Goal: Task Accomplishment & Management: Use online tool/utility

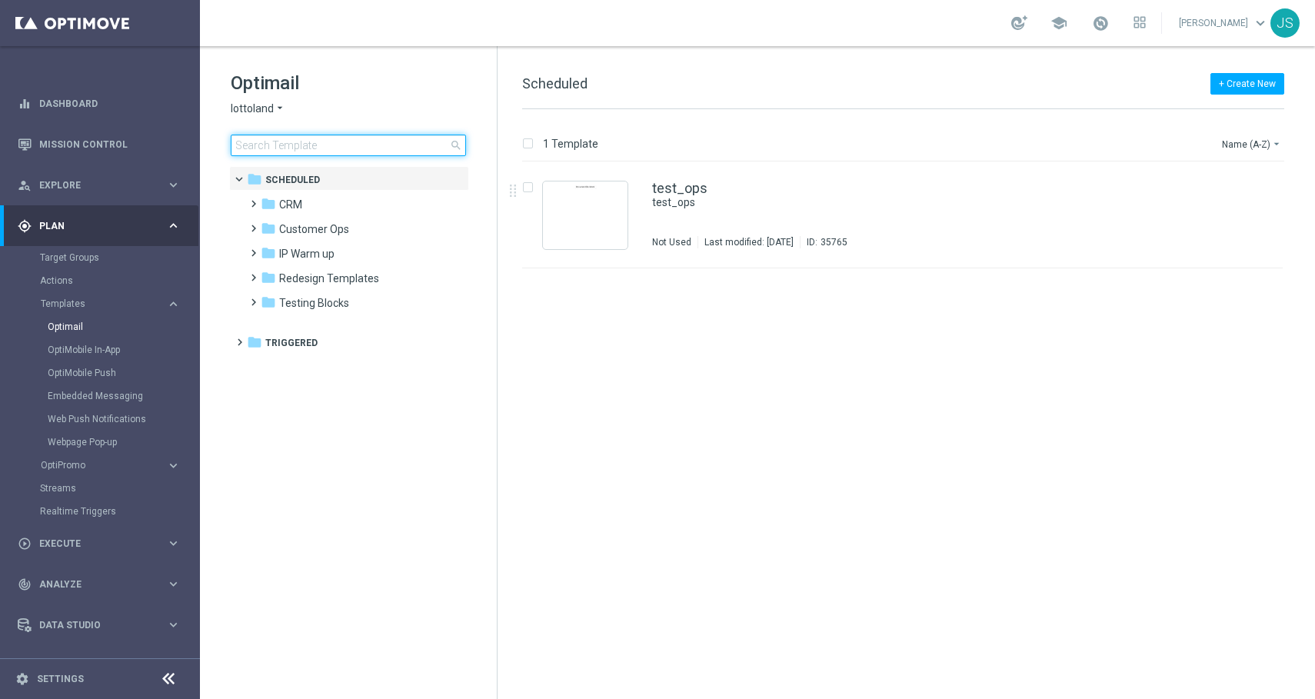
click at [320, 152] on input at bounding box center [348, 146] width 235 height 22
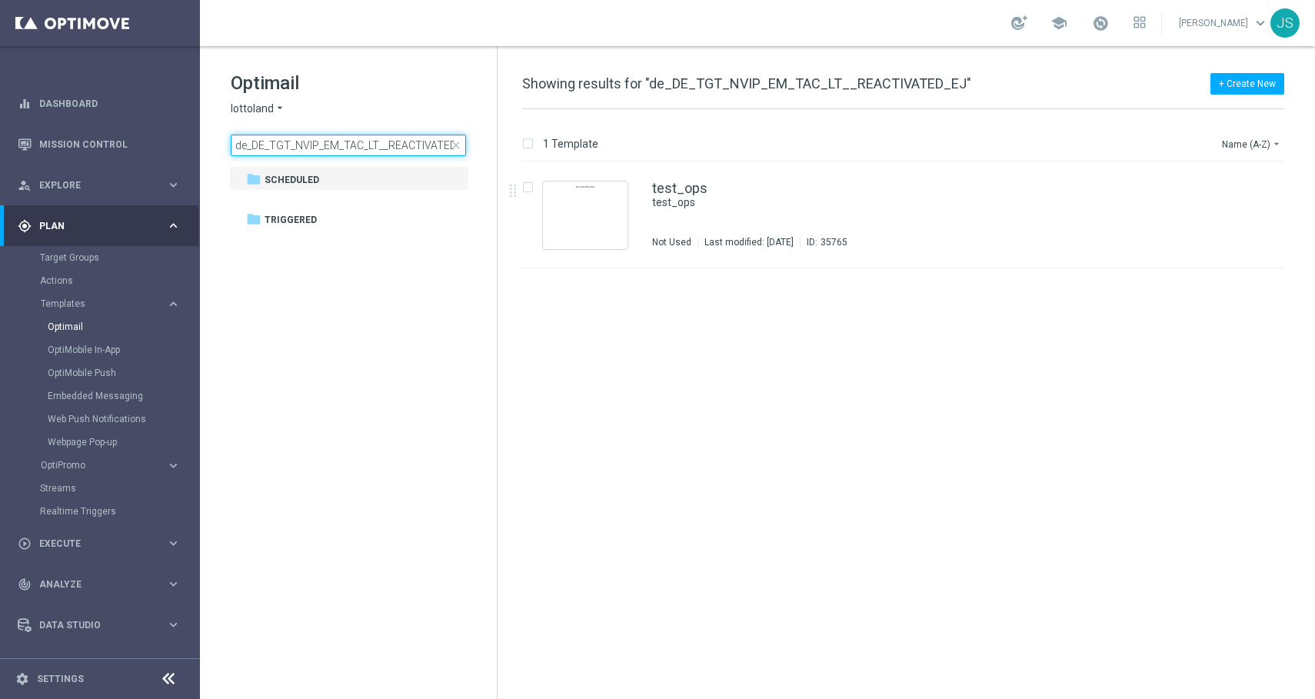
scroll to position [0, 17]
type input "de_DE_TGT_NVIP_EM_TAC_LT__REACTIVATED_EJ"
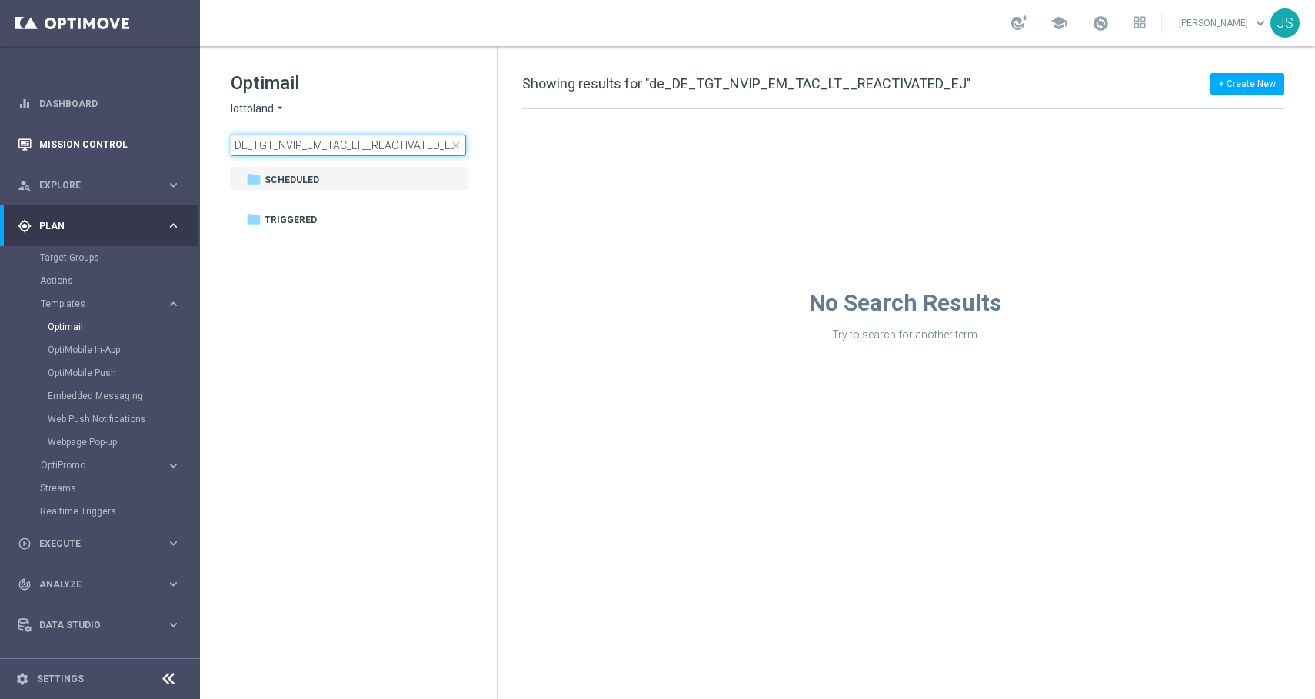
scroll to position [0, 0]
drag, startPoint x: 345, startPoint y: 139, endPoint x: 34, endPoint y: 136, distance: 310.8
click at [34, 136] on main "equalizer Dashboard Mission Control" at bounding box center [657, 349] width 1315 height 699
click at [351, 145] on input "de_DE_TGT_NVIP_EM_TAC_LT__REACTIVATED_EJ" at bounding box center [348, 146] width 235 height 22
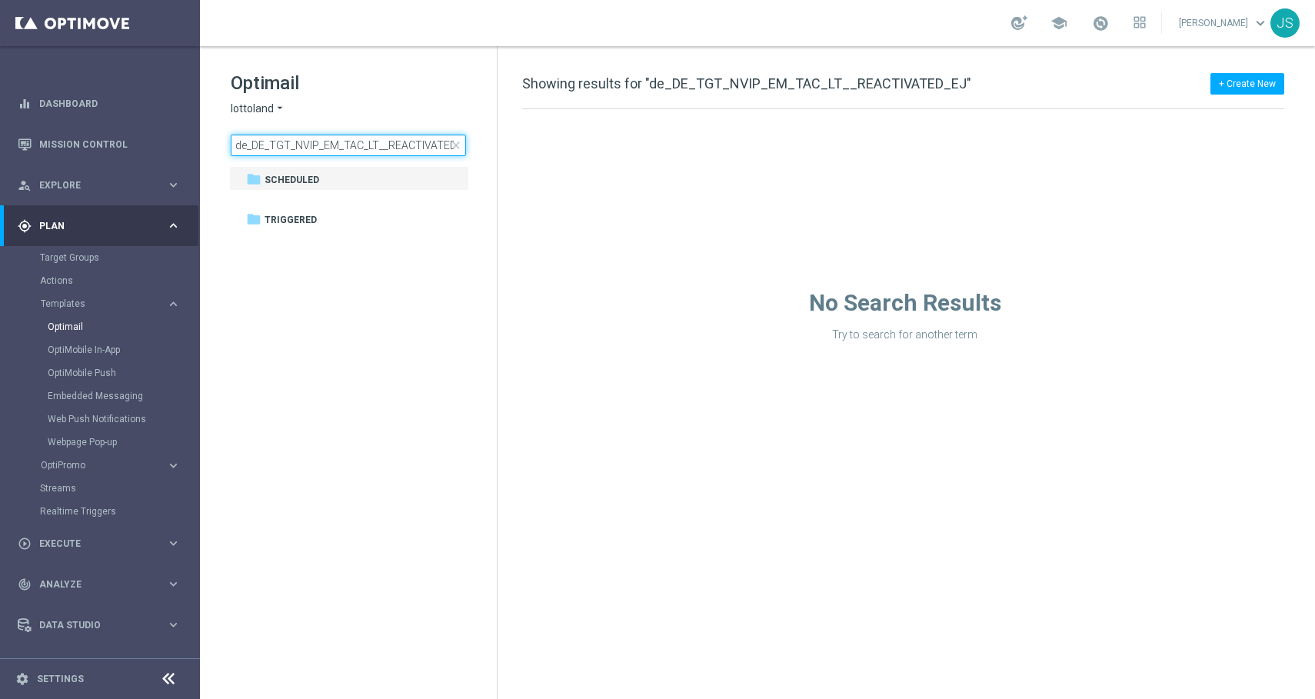
click at [351, 145] on input "de_DE_TGT_NVIP_EM_TAC_LT__REACTIVATED_EJ" at bounding box center [348, 146] width 235 height 22
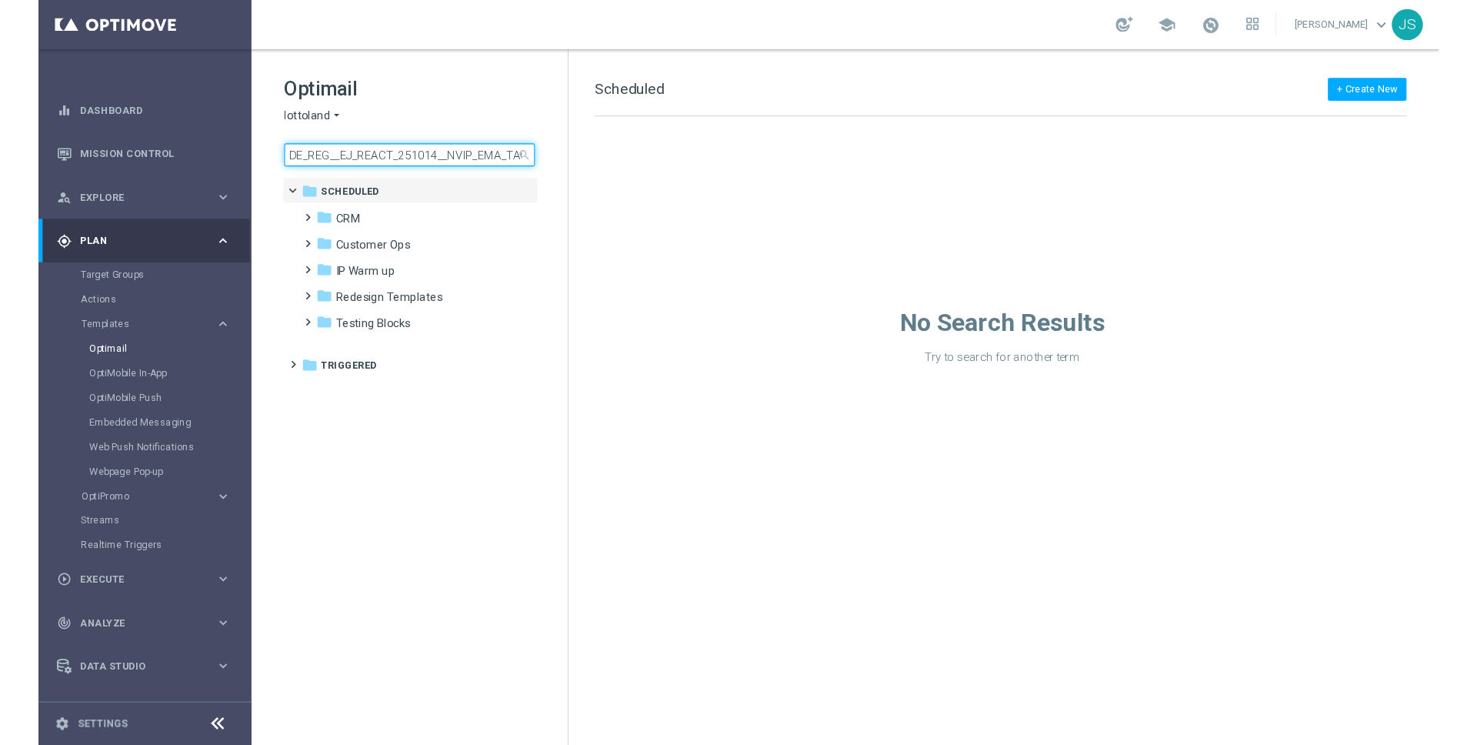
scroll to position [0, 18]
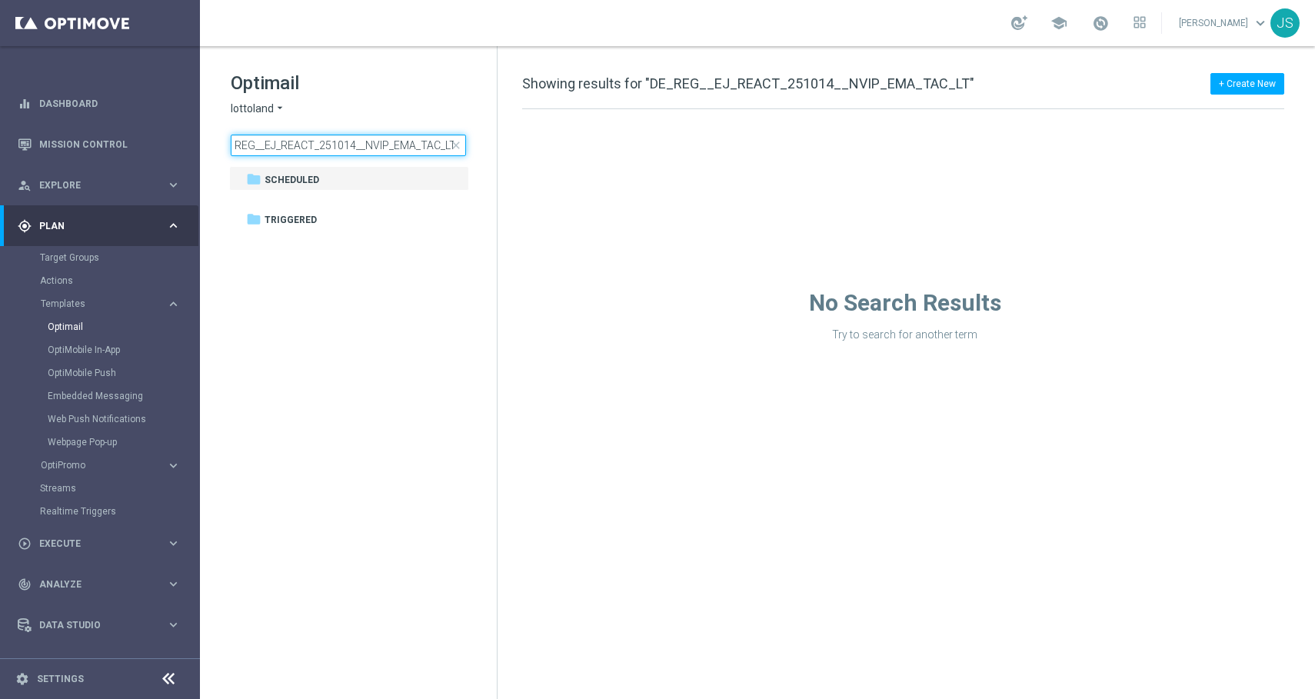
type input "DE_REG__EJ_REACT_251014__NVIP_EMA_TAC_LT"
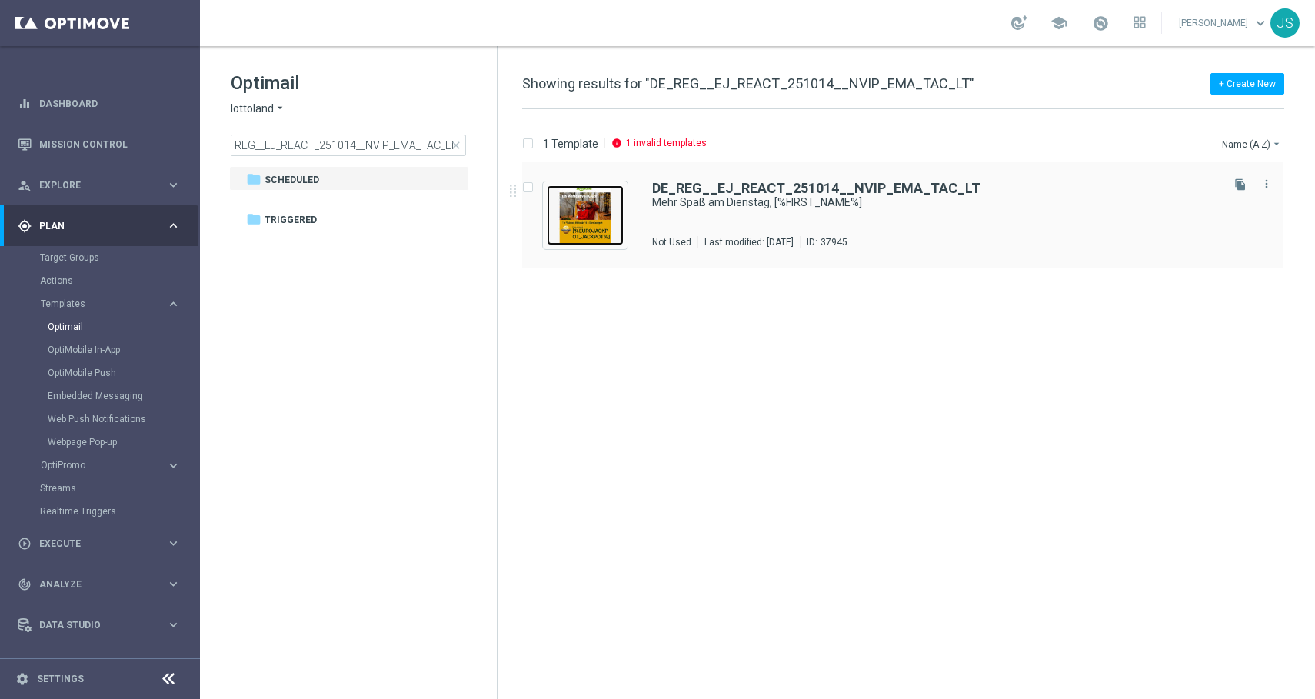
click at [582, 207] on img "Press SPACE to select this row." at bounding box center [585, 215] width 77 height 60
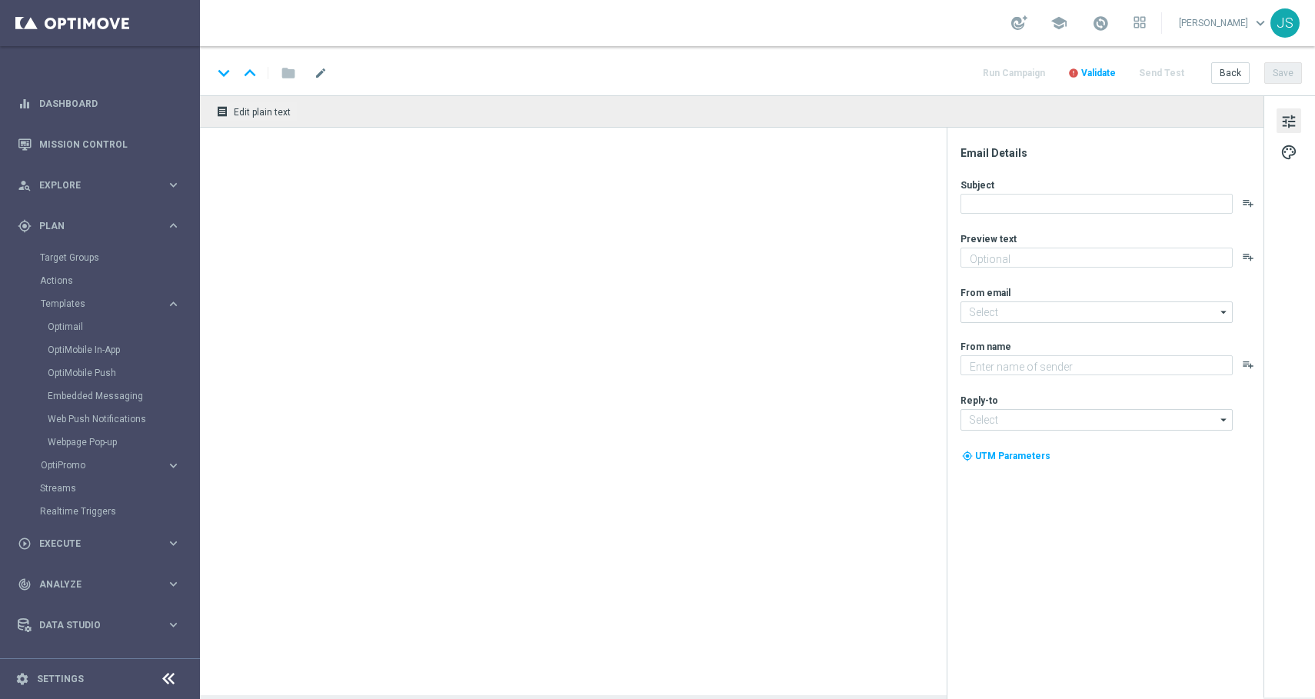
type textarea "Rubbel GRATIS zum EuroJackpot."
type textarea "Lottoland"
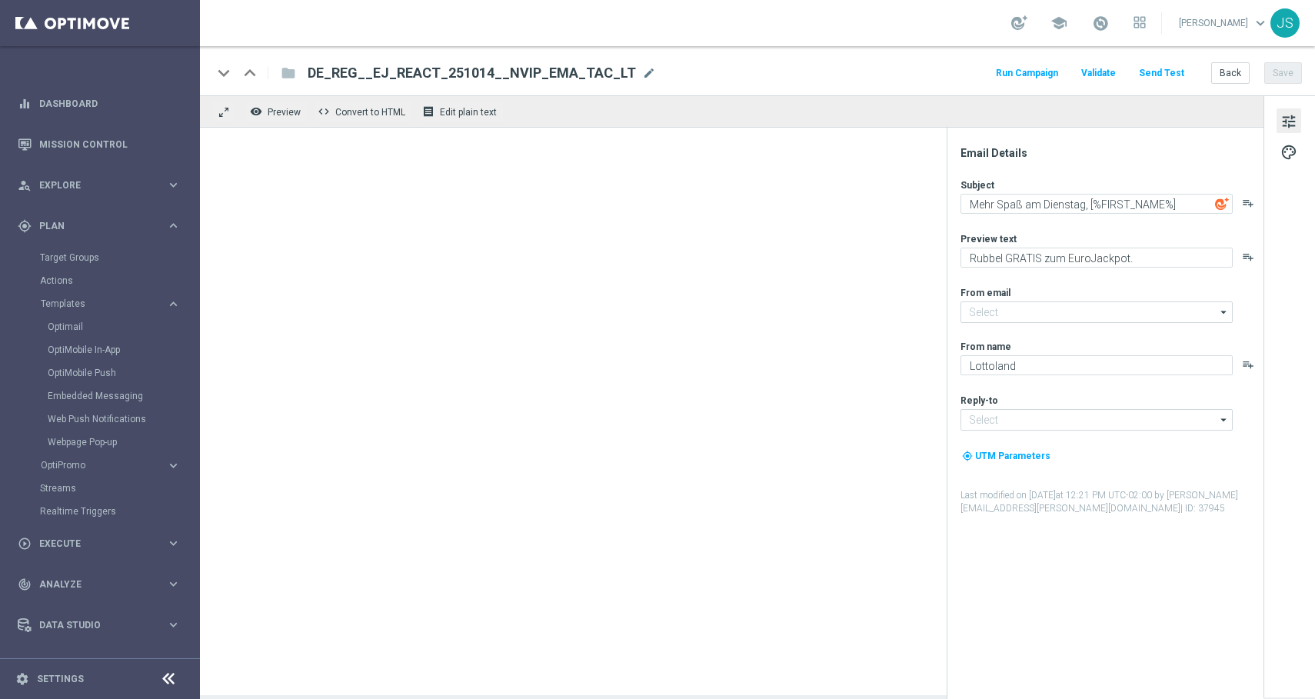
type input "[EMAIL_ADDRESS][DOMAIN_NAME]"
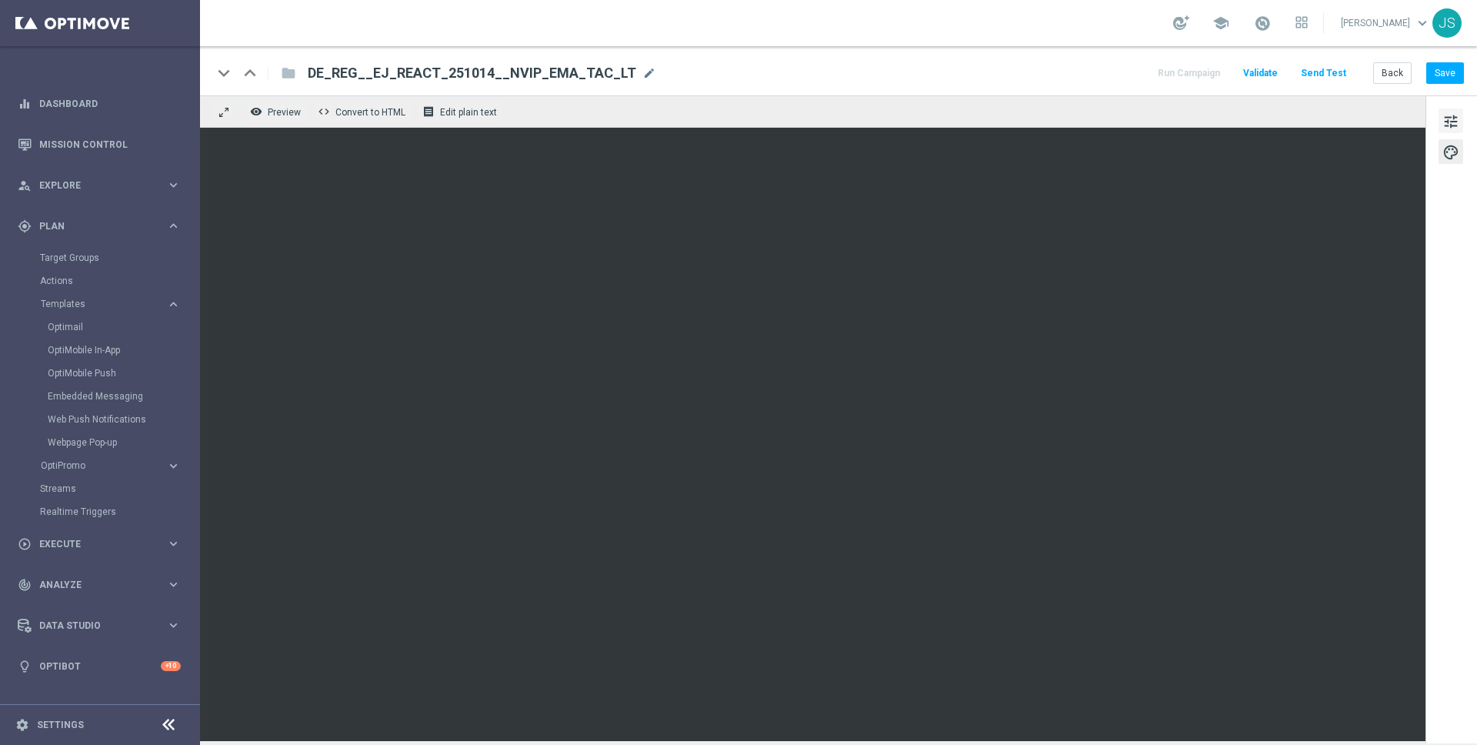
click at [1315, 115] on span "tune" at bounding box center [1450, 122] width 17 height 20
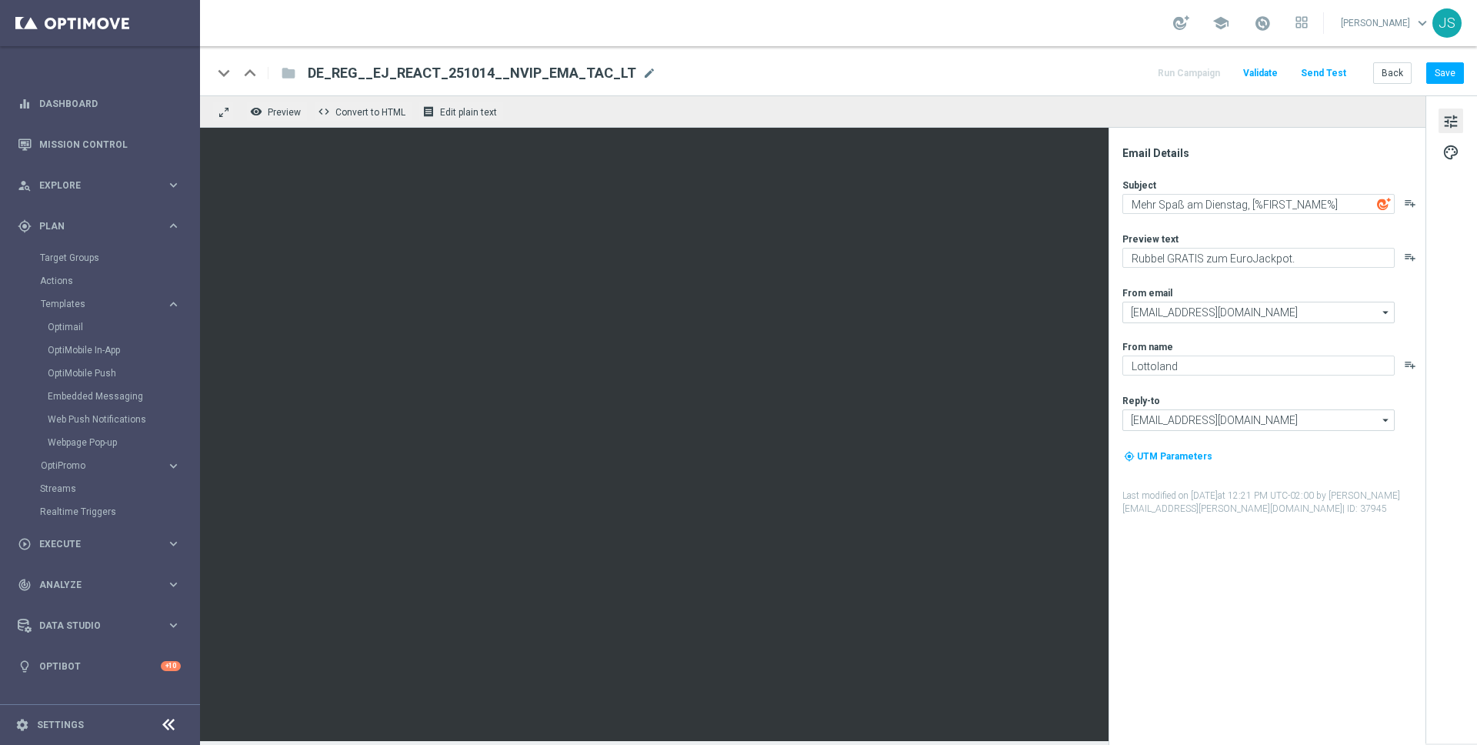
click at [1315, 126] on span "tune" at bounding box center [1450, 122] width 17 height 20
click at [1315, 155] on button "palette" at bounding box center [1450, 151] width 25 height 25
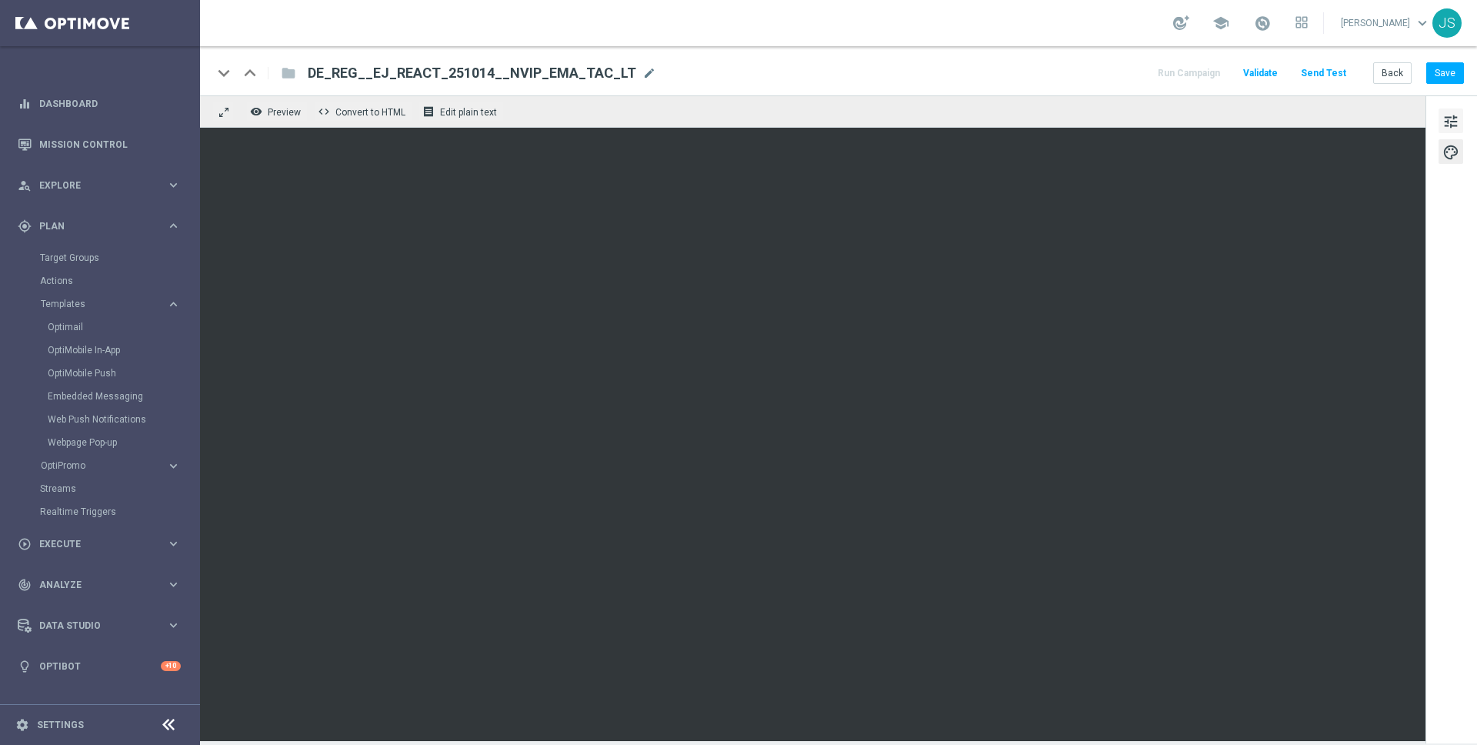
click at [1315, 108] on button "tune" at bounding box center [1450, 120] width 25 height 25
click at [1315, 128] on span "tune" at bounding box center [1450, 122] width 17 height 20
click at [1315, 70] on button "Save" at bounding box center [1445, 73] width 38 height 22
click at [1315, 79] on button "Save" at bounding box center [1445, 73] width 38 height 22
click at [1315, 72] on button "Send Test" at bounding box center [1323, 73] width 50 height 21
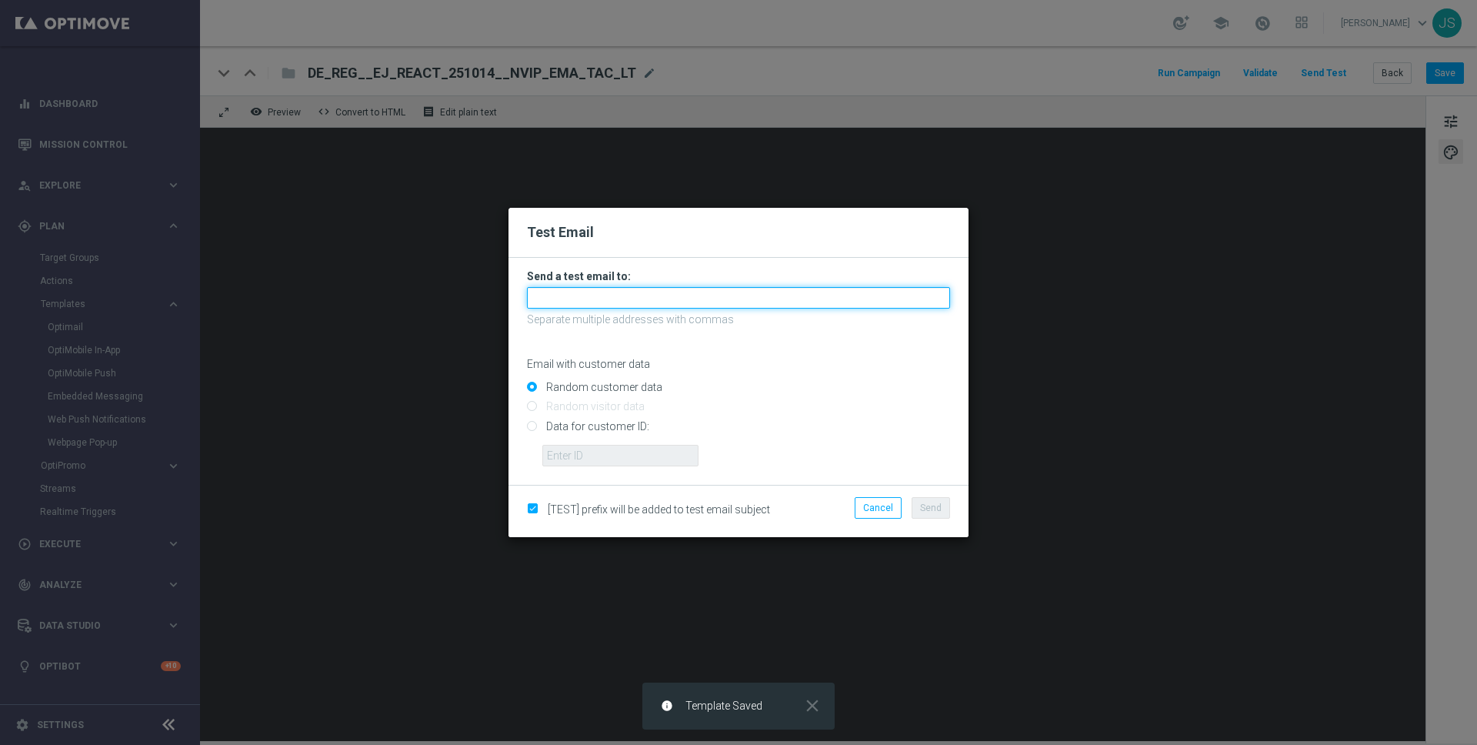
click at [587, 298] on input "text" at bounding box center [738, 298] width 423 height 22
type input "[PERSON_NAME][EMAIL_ADDRESS][PERSON_NAME][DOMAIN_NAME]"
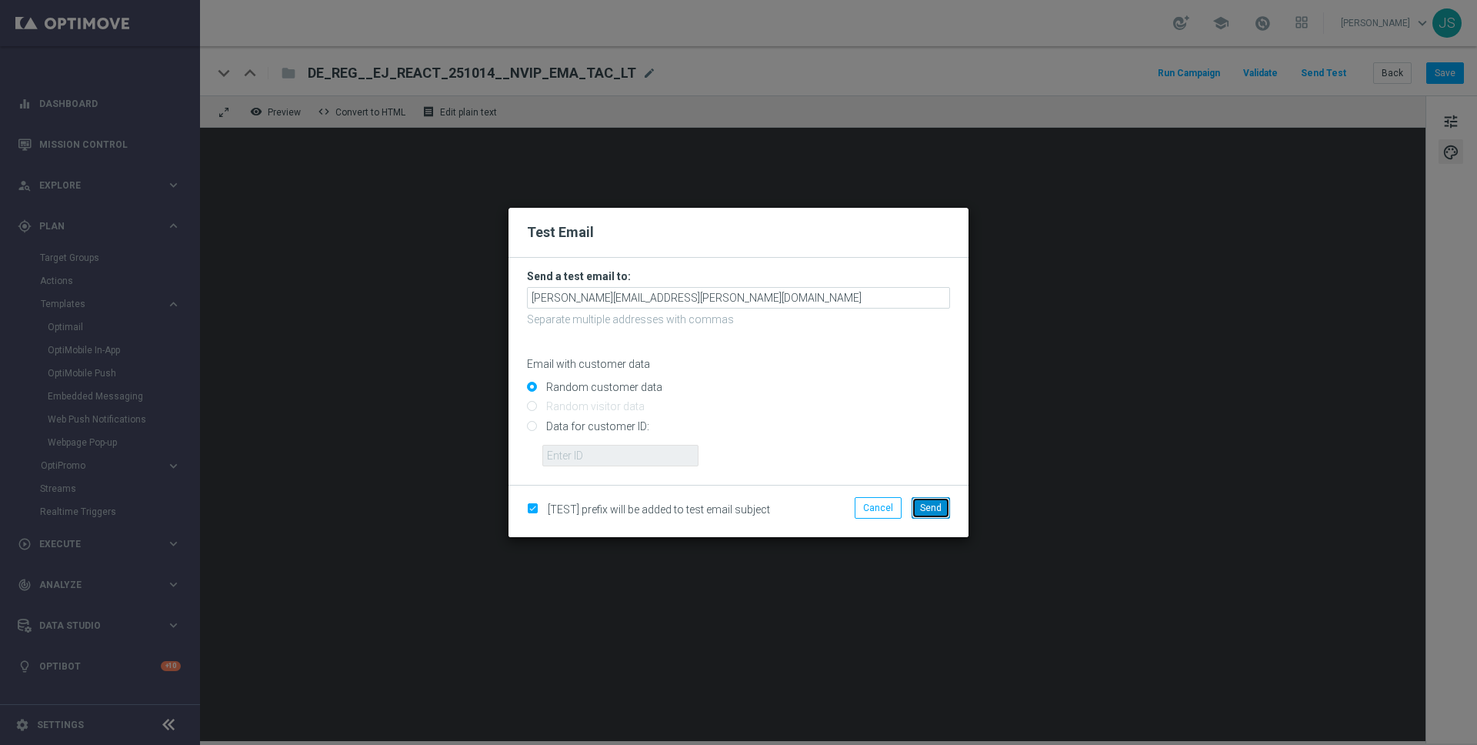
click at [929, 512] on span "Send" at bounding box center [931, 507] width 22 height 11
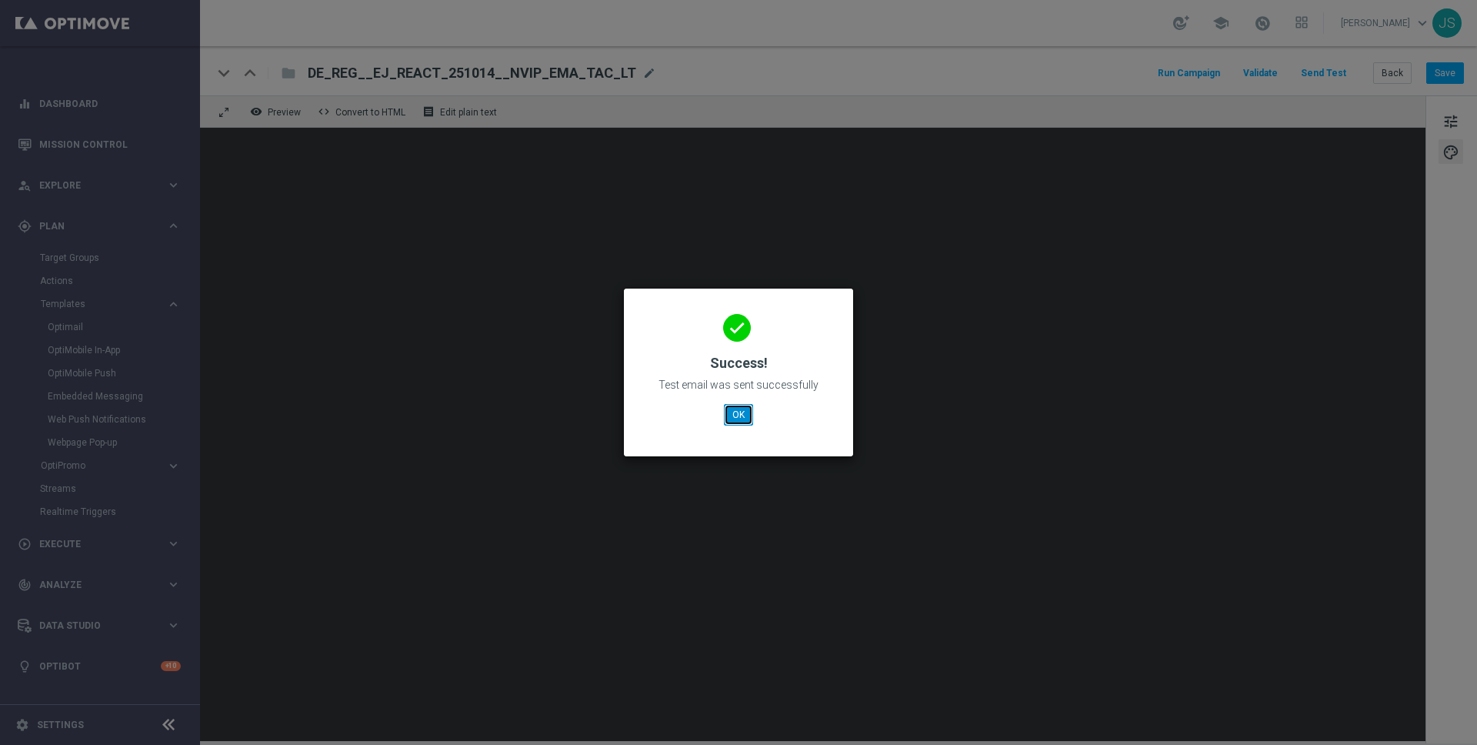
click at [737, 413] on button "OK" at bounding box center [738, 415] width 29 height 22
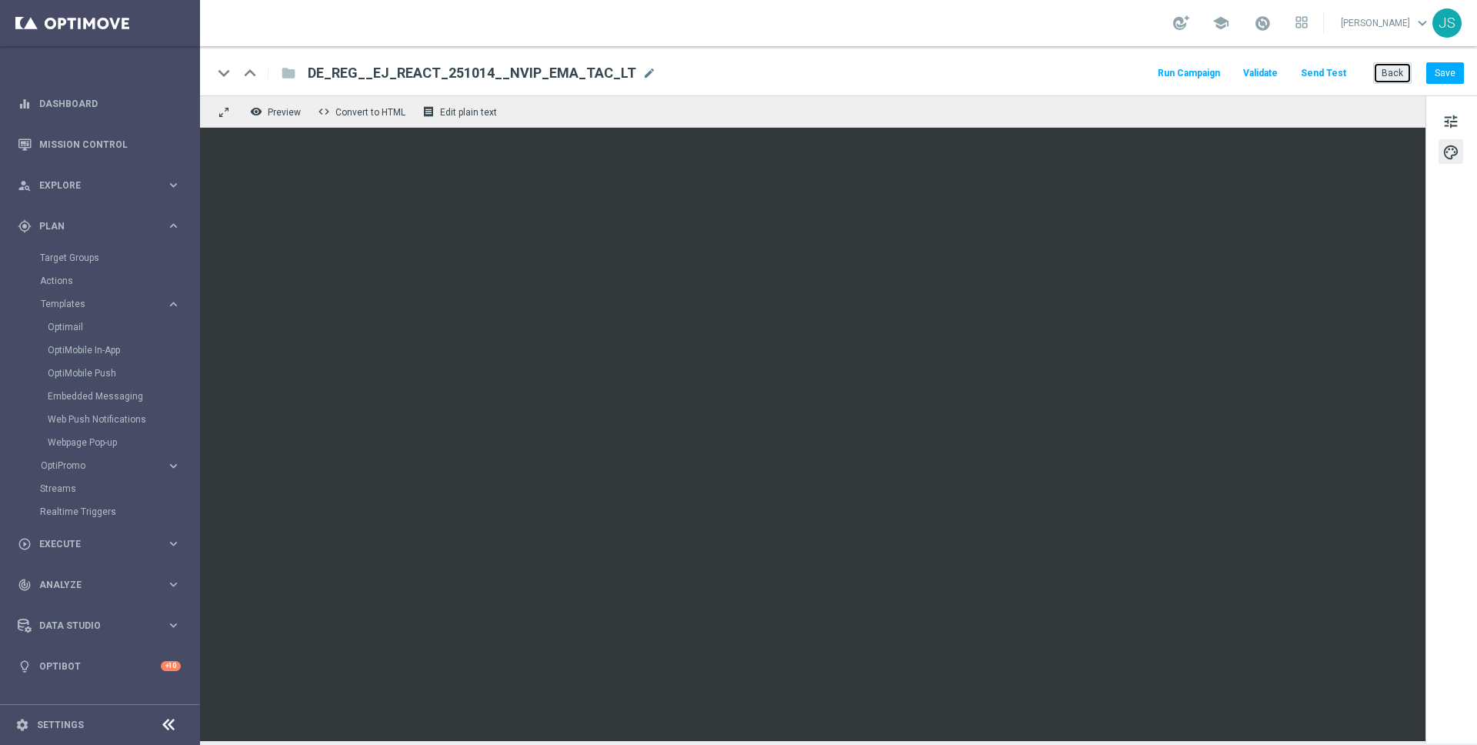
click at [1315, 74] on button "Back" at bounding box center [1392, 73] width 38 height 22
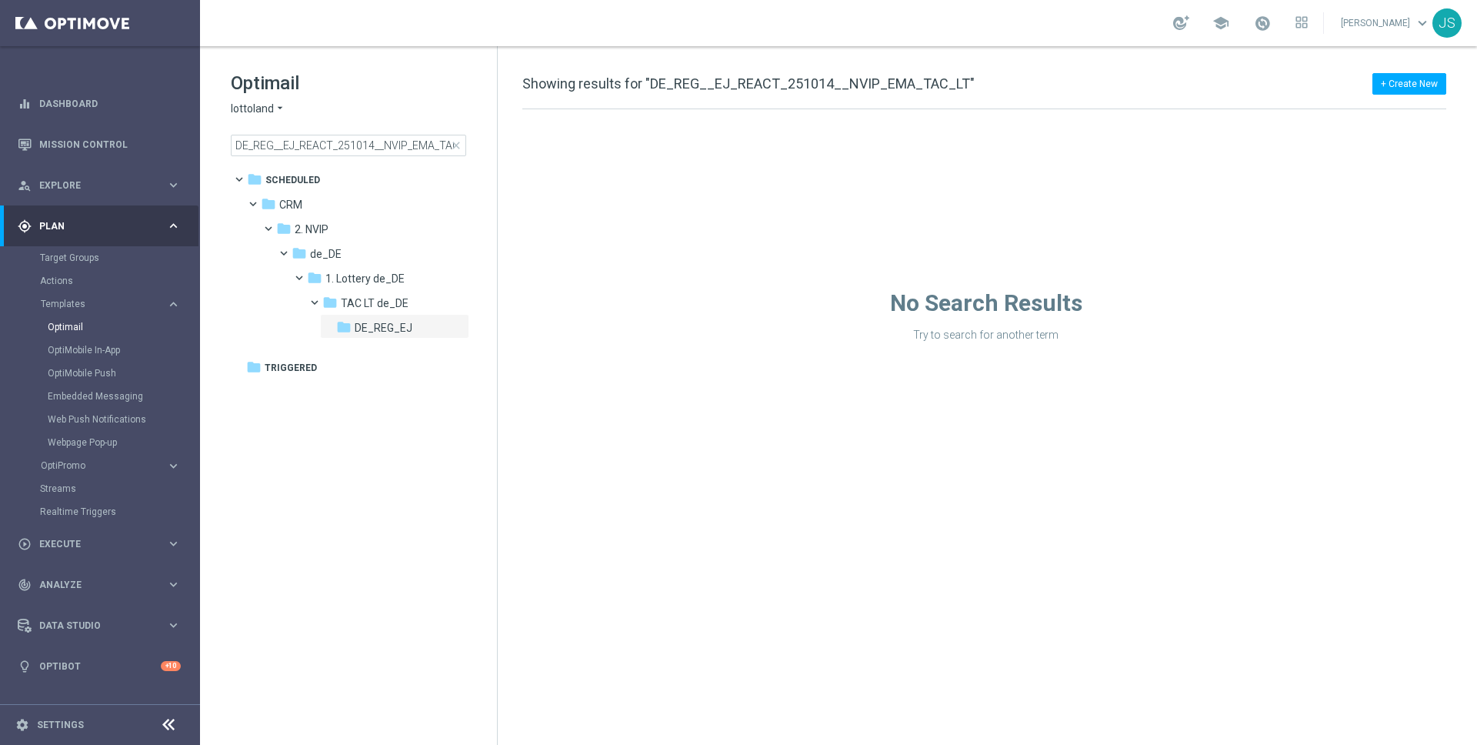
click at [452, 149] on span "close" at bounding box center [456, 145] width 12 height 12
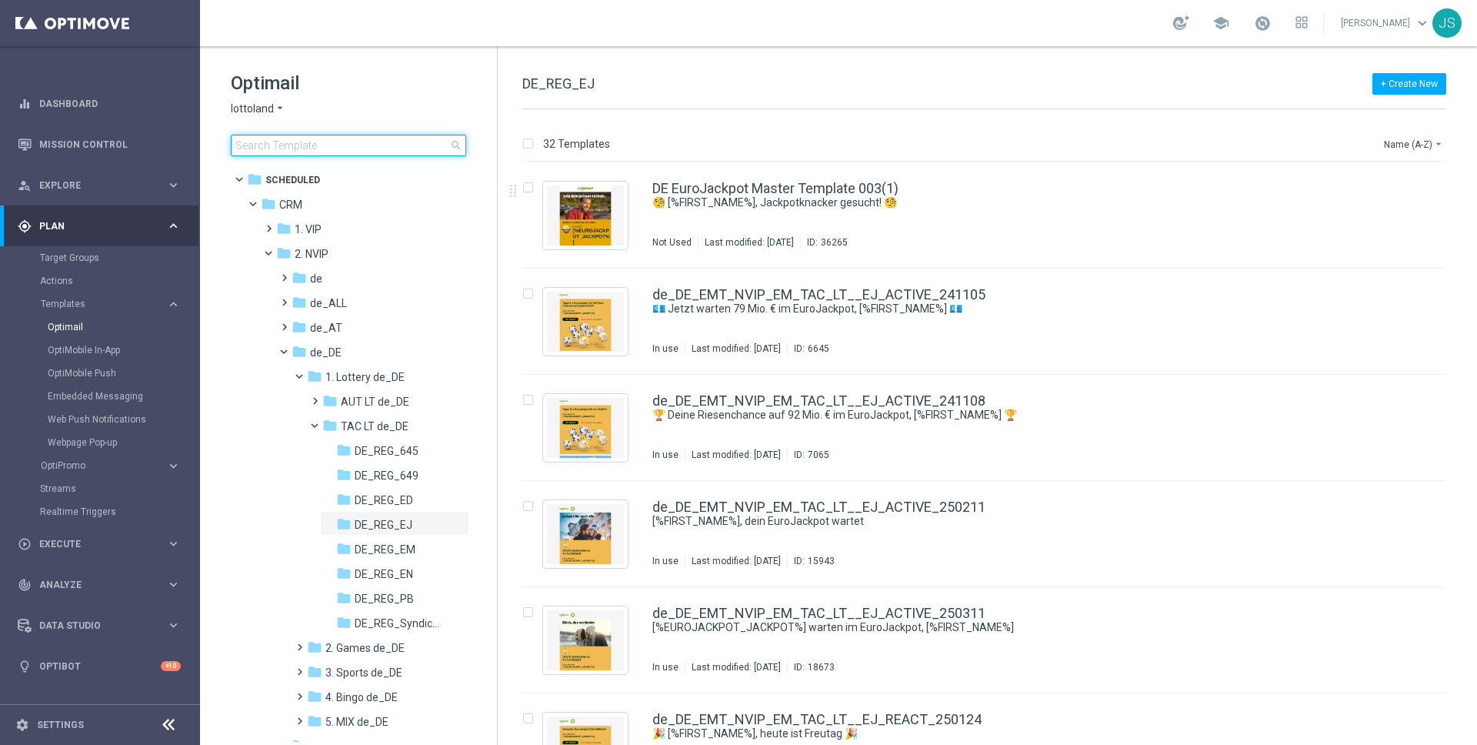
click at [424, 151] on input at bounding box center [348, 146] width 235 height 22
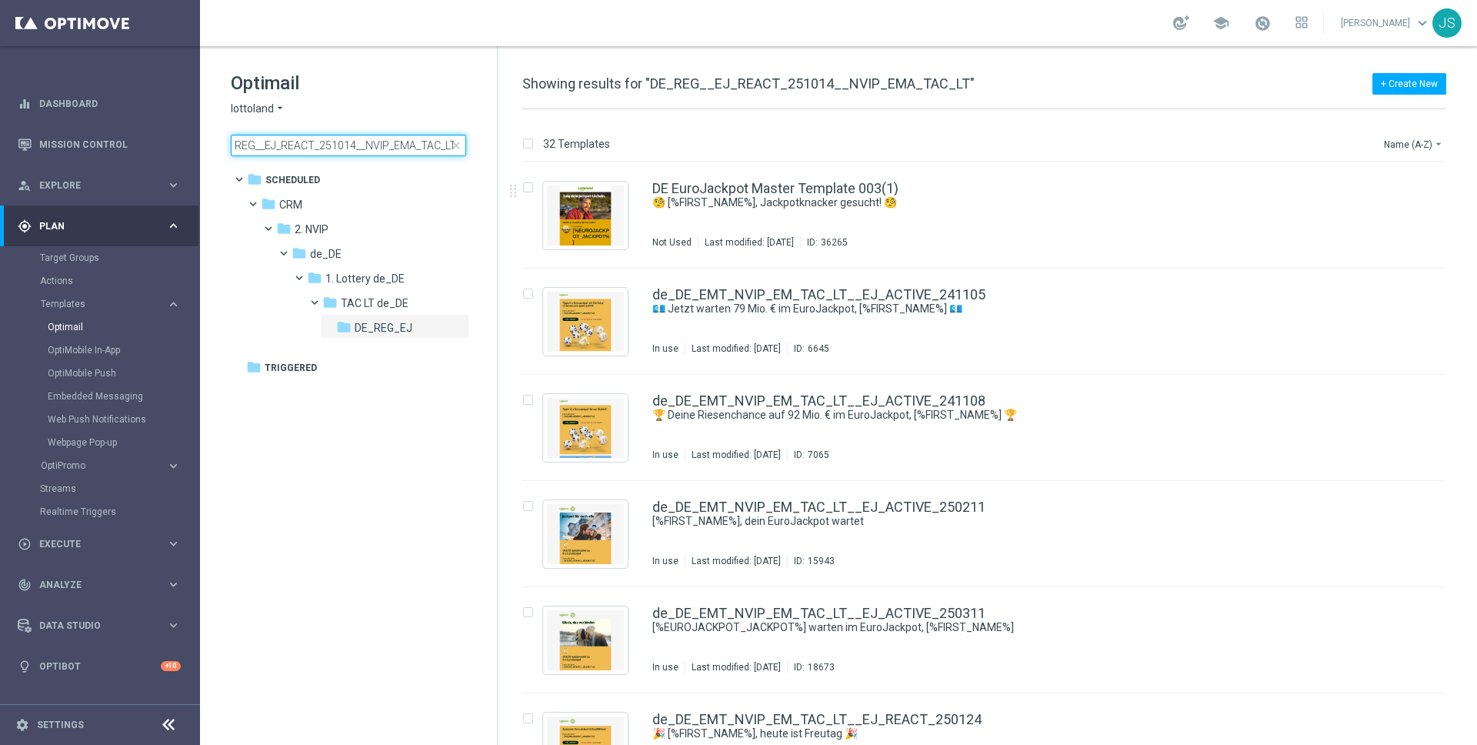
type input "DE_REG__EJ_REACT_251014__NVIP_EMA_TAC_LT"
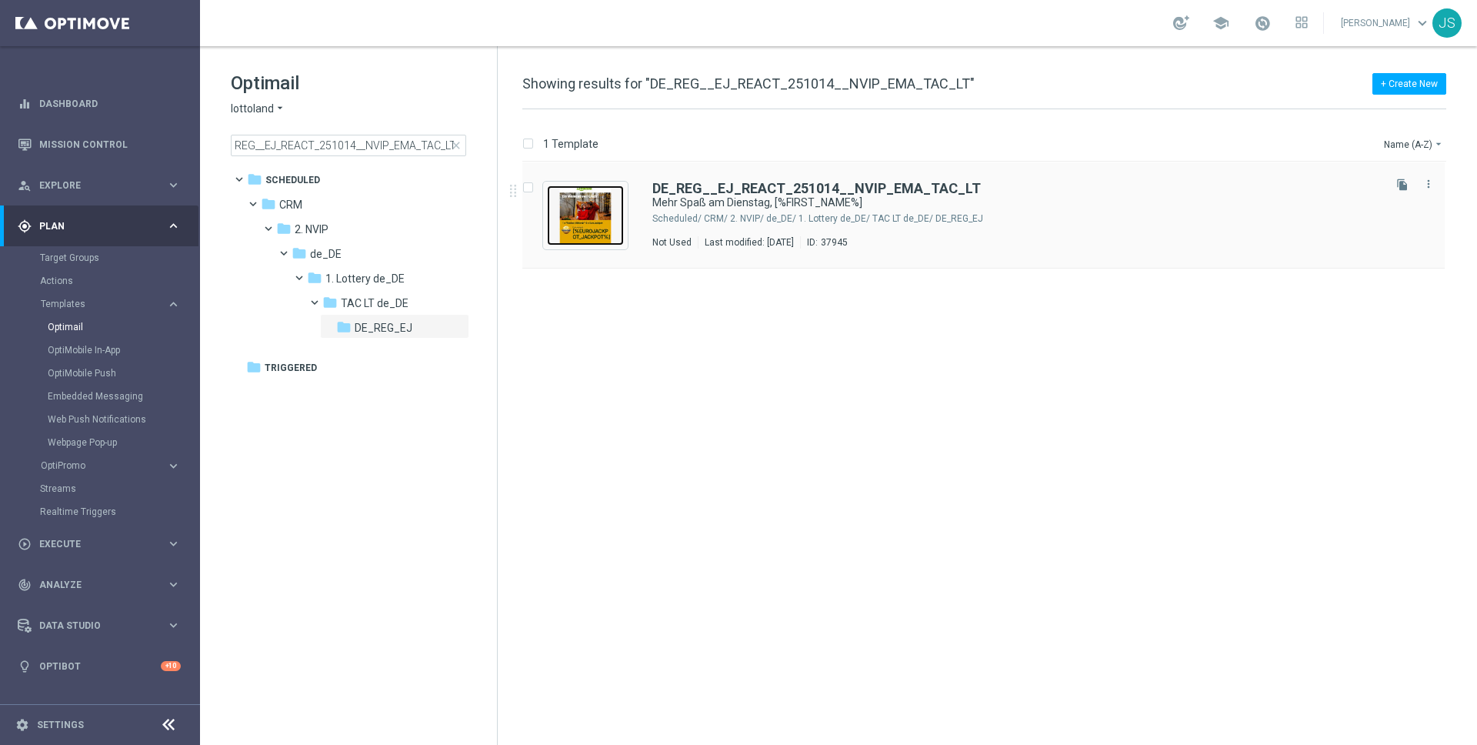
click at [623, 207] on img "Press SPACE to select this row." at bounding box center [585, 215] width 77 height 60
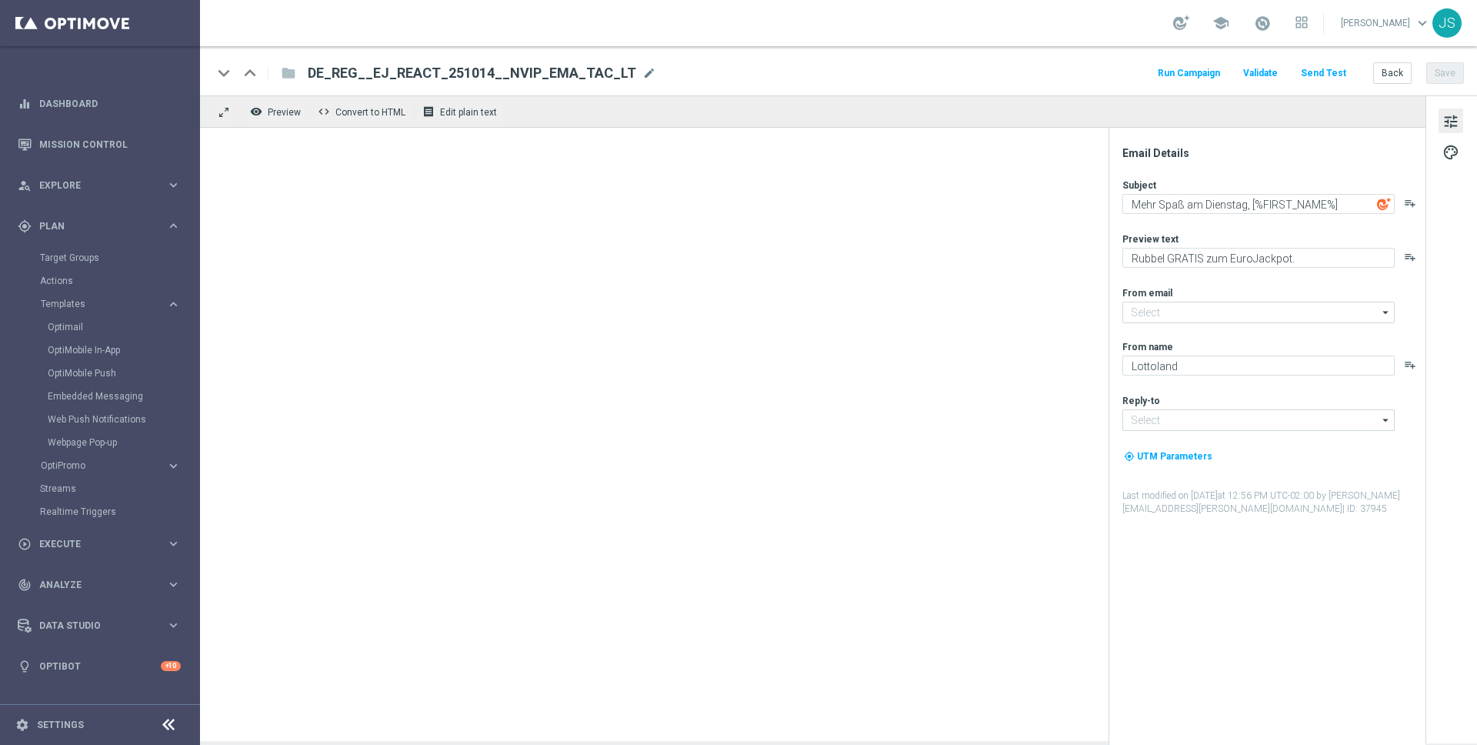
type input "[EMAIL_ADDRESS][DOMAIN_NAME]"
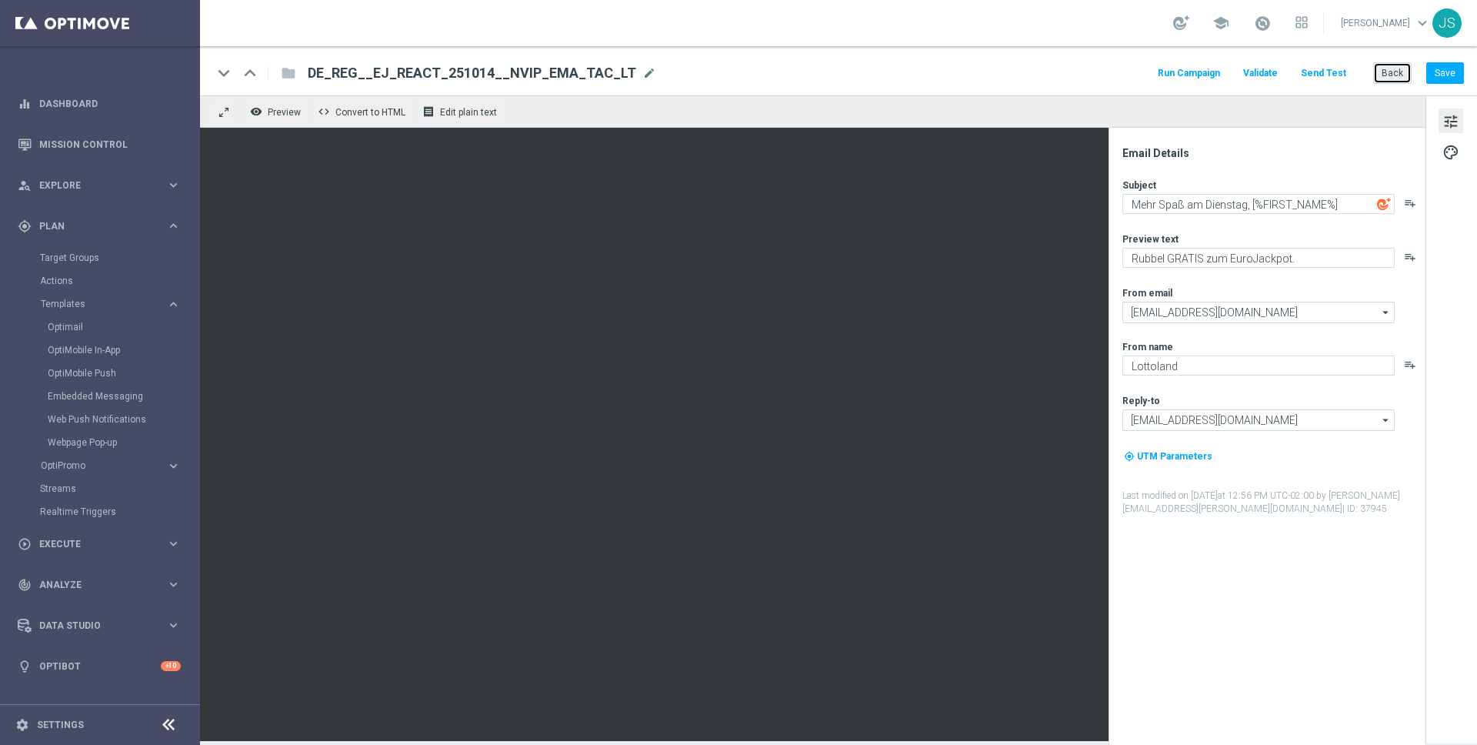
click at [1315, 64] on button "Back" at bounding box center [1392, 73] width 38 height 22
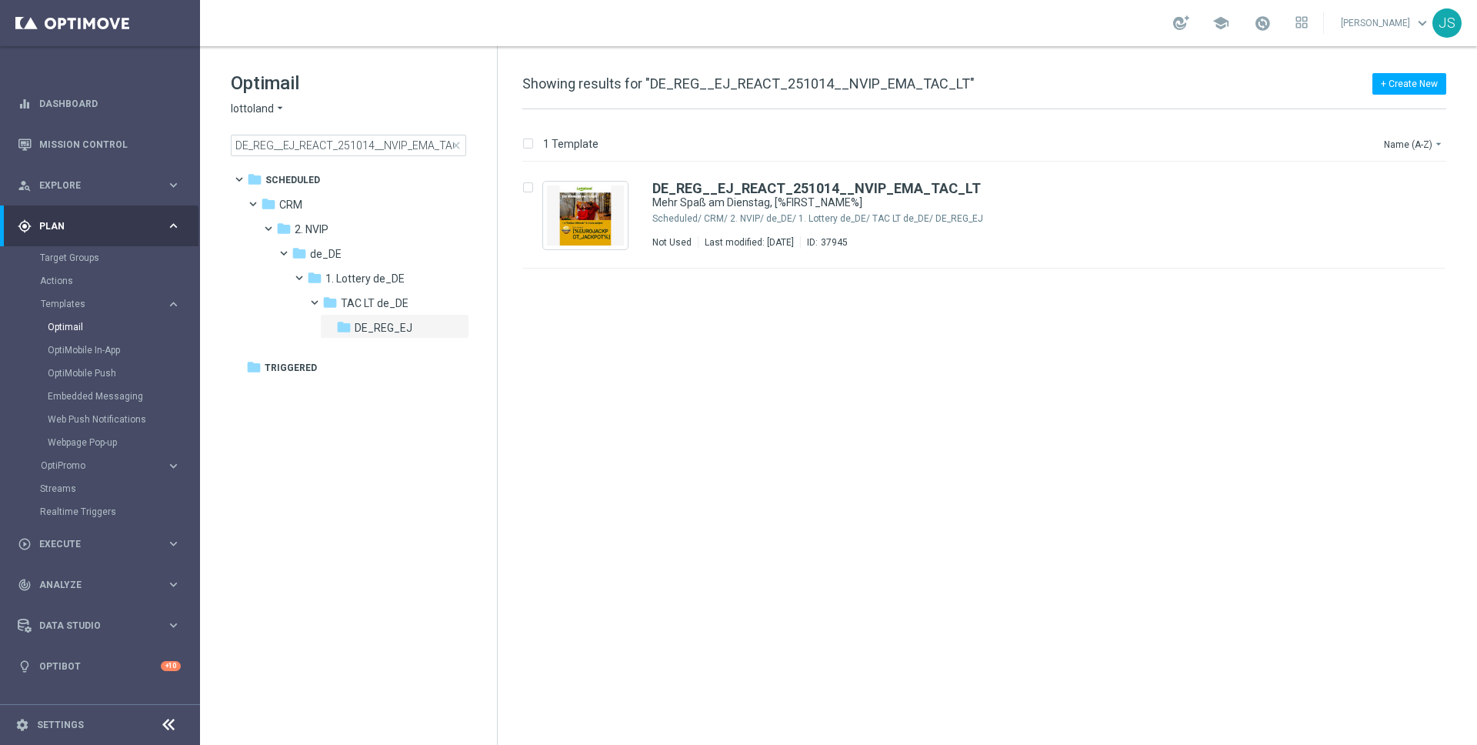
click at [462, 143] on span "close" at bounding box center [456, 145] width 12 height 12
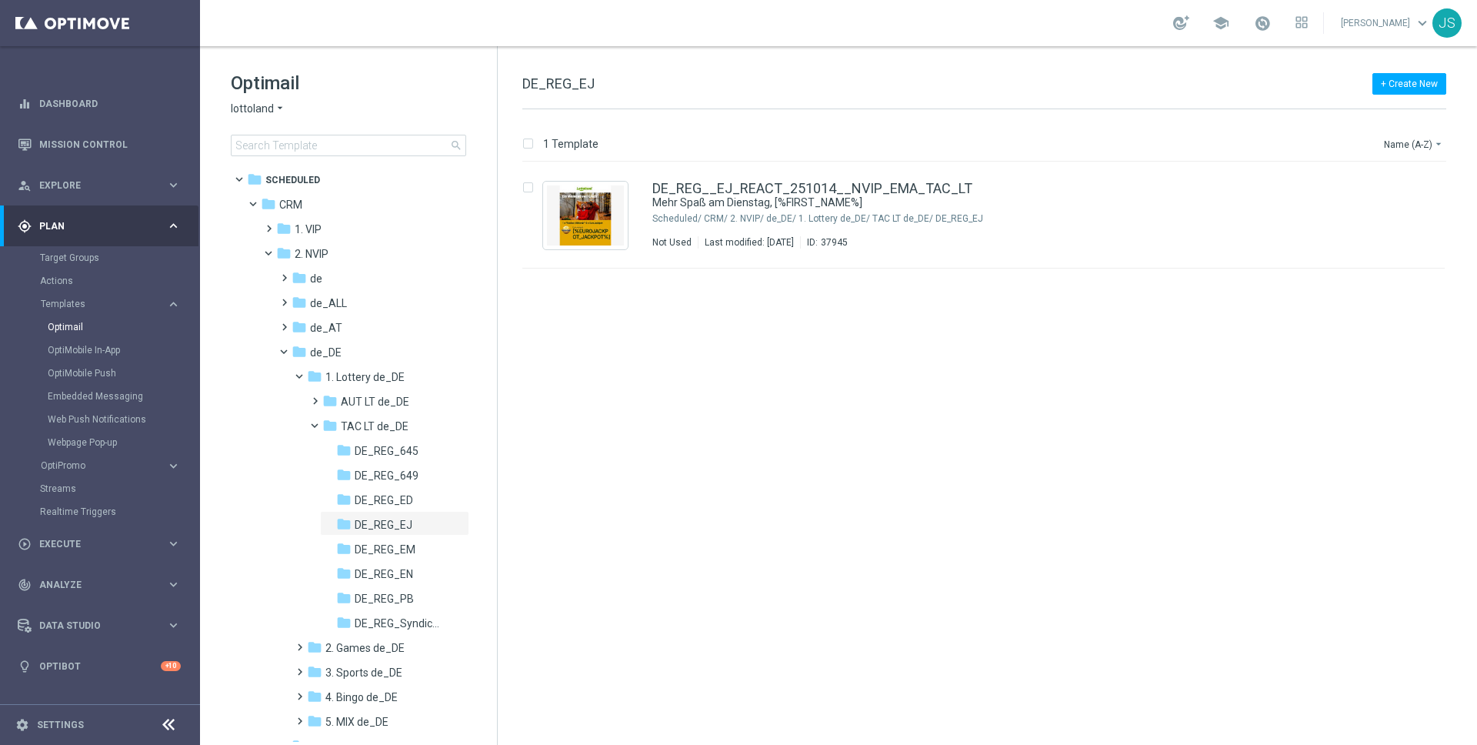
click at [462, 143] on span "search" at bounding box center [456, 145] width 12 height 12
click at [388, 143] on input at bounding box center [348, 146] width 235 height 22
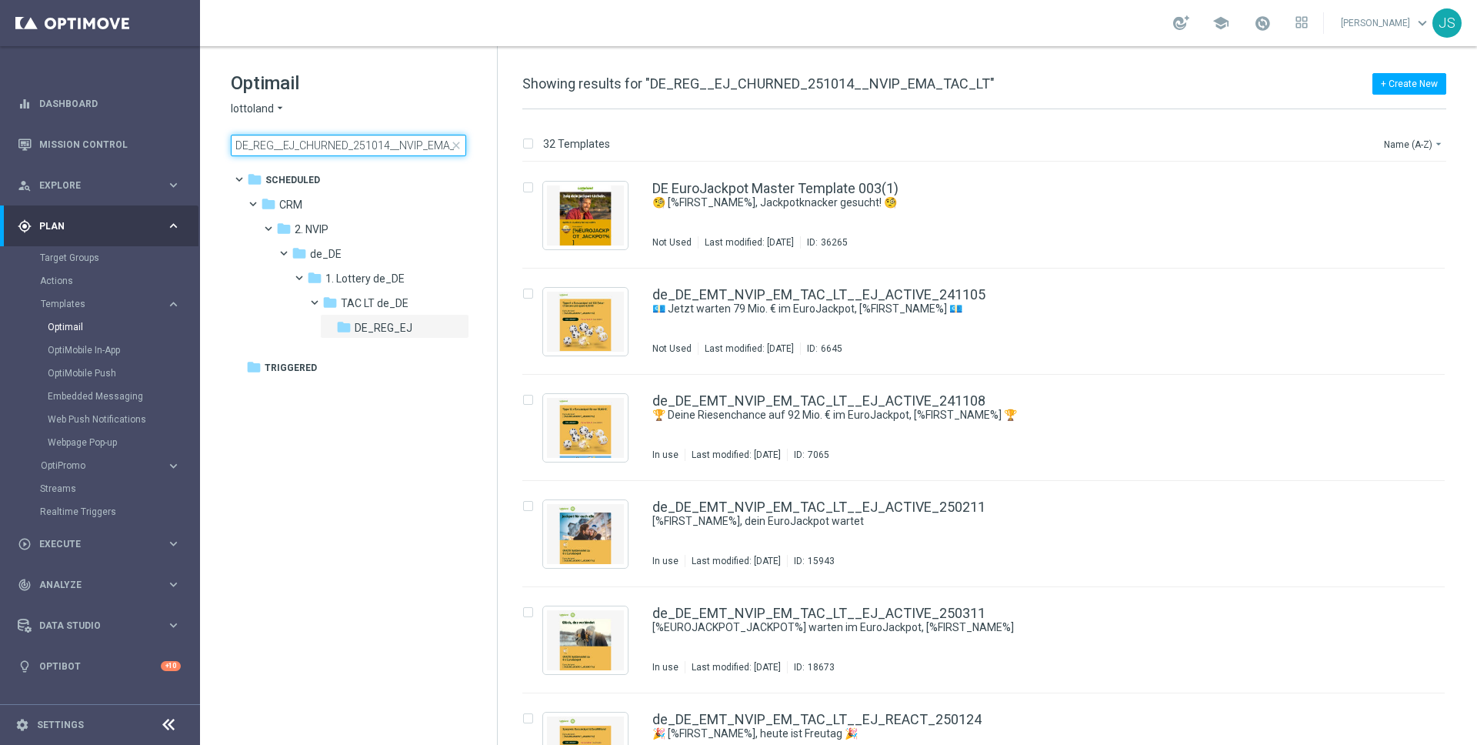
scroll to position [0, 35]
type input "DE_REG__EJ_CHURNED_251014__NVIP_EMA_TAC_LT"
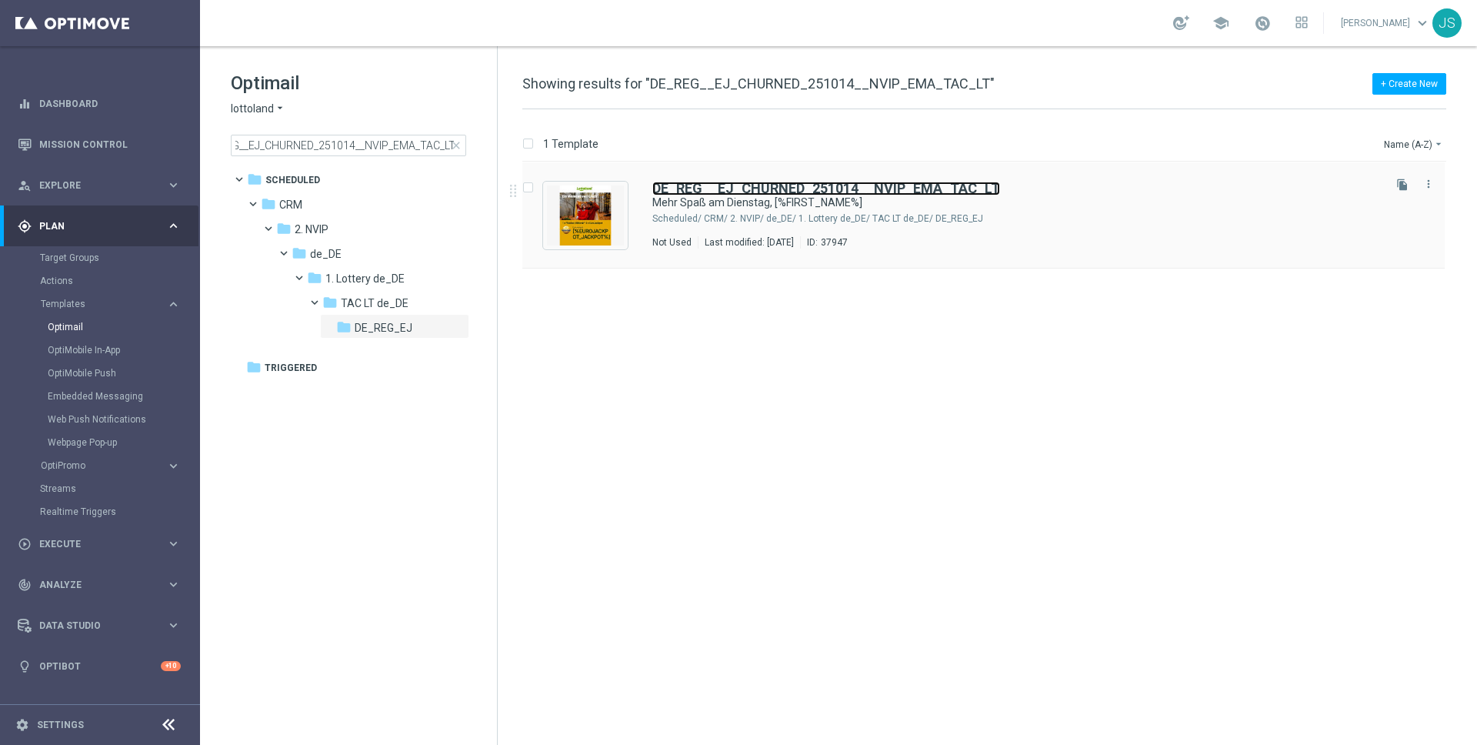
click at [737, 190] on b "DE_REG__EJ_CHURNED_251014__NVIP_EMA_TAC_LT" at bounding box center [826, 188] width 348 height 16
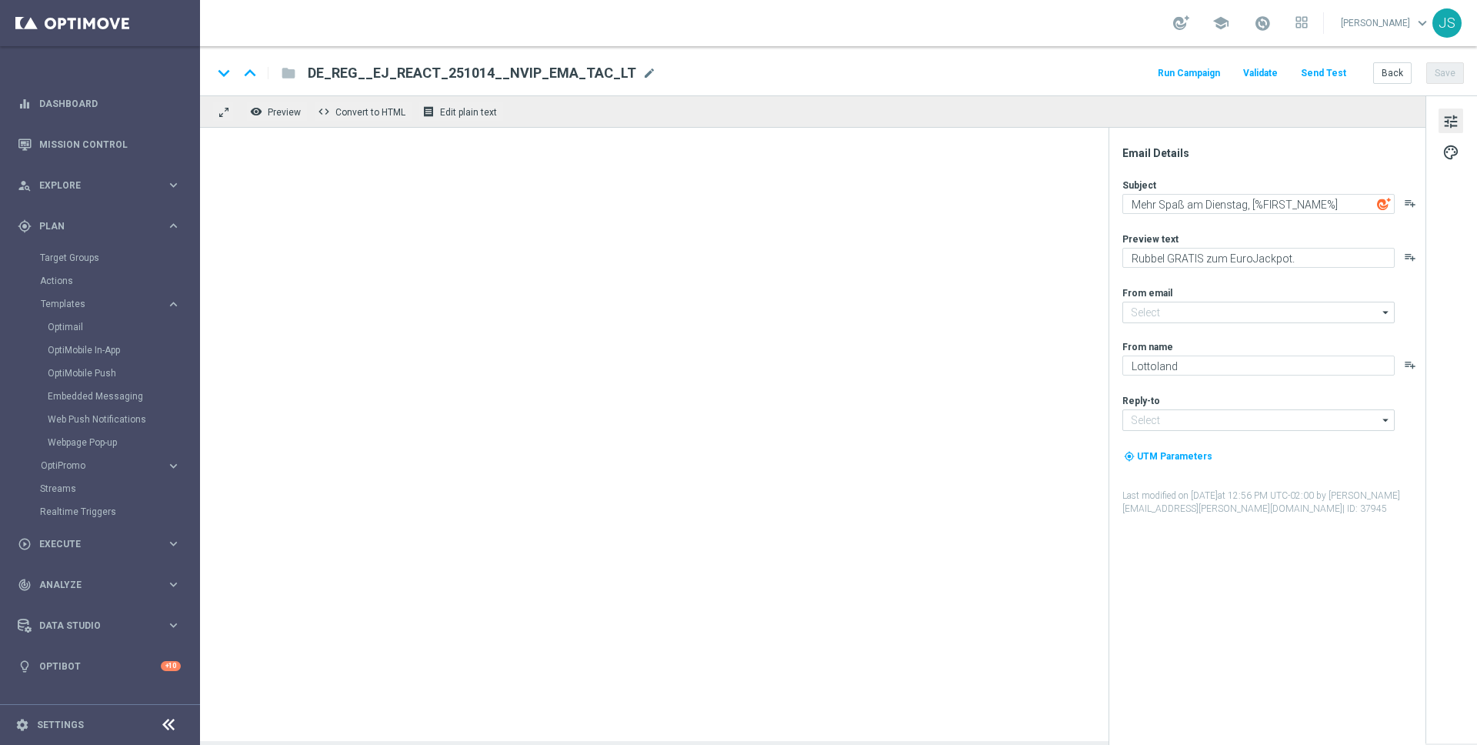
type input "[EMAIL_ADDRESS][DOMAIN_NAME]"
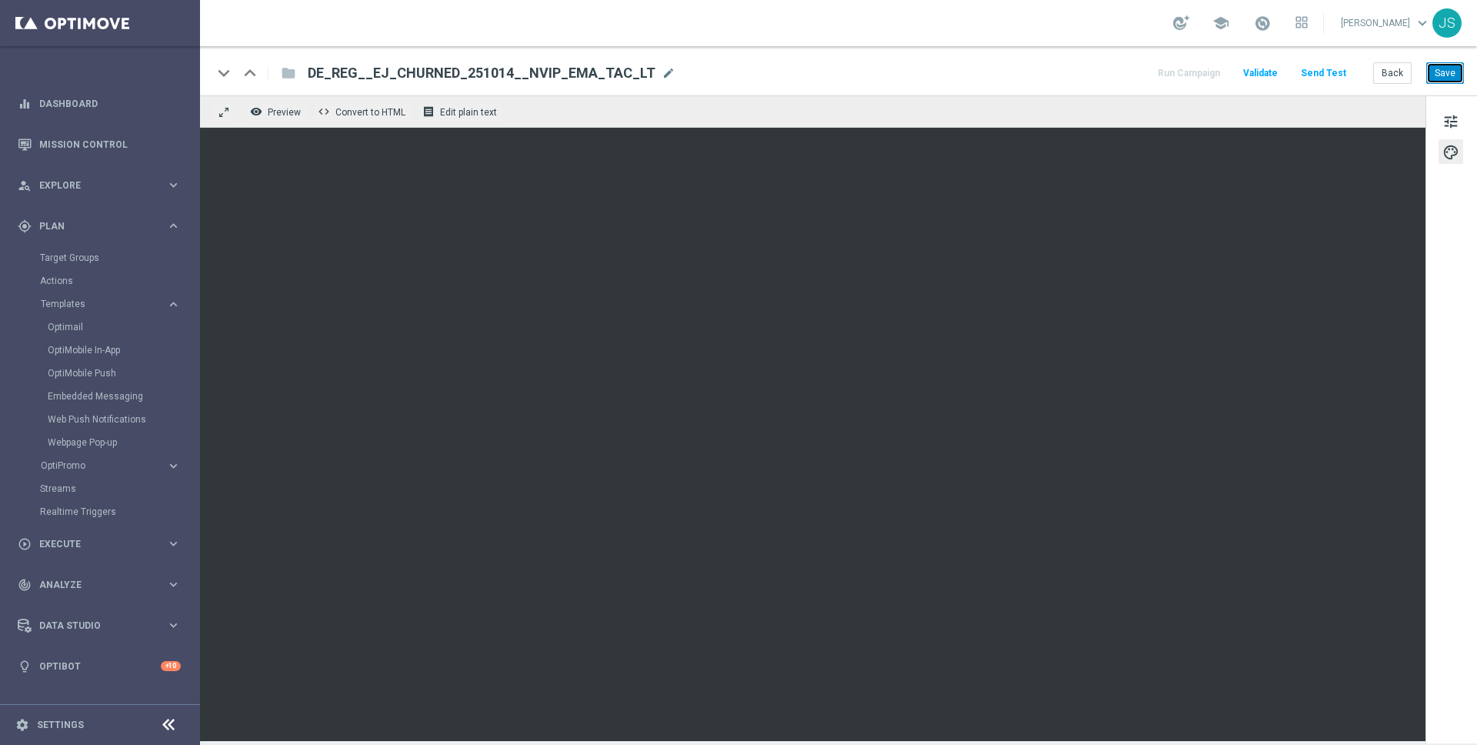
click at [1315, 75] on button "Save" at bounding box center [1445, 73] width 38 height 22
click at [1315, 89] on div "keyboard_arrow_down keyboard_arrow_up folder DE_REG__EJ_CHURNED_251014__NVIP_EM…" at bounding box center [838, 70] width 1277 height 49
click at [1315, 75] on button "Save" at bounding box center [1445, 73] width 38 height 22
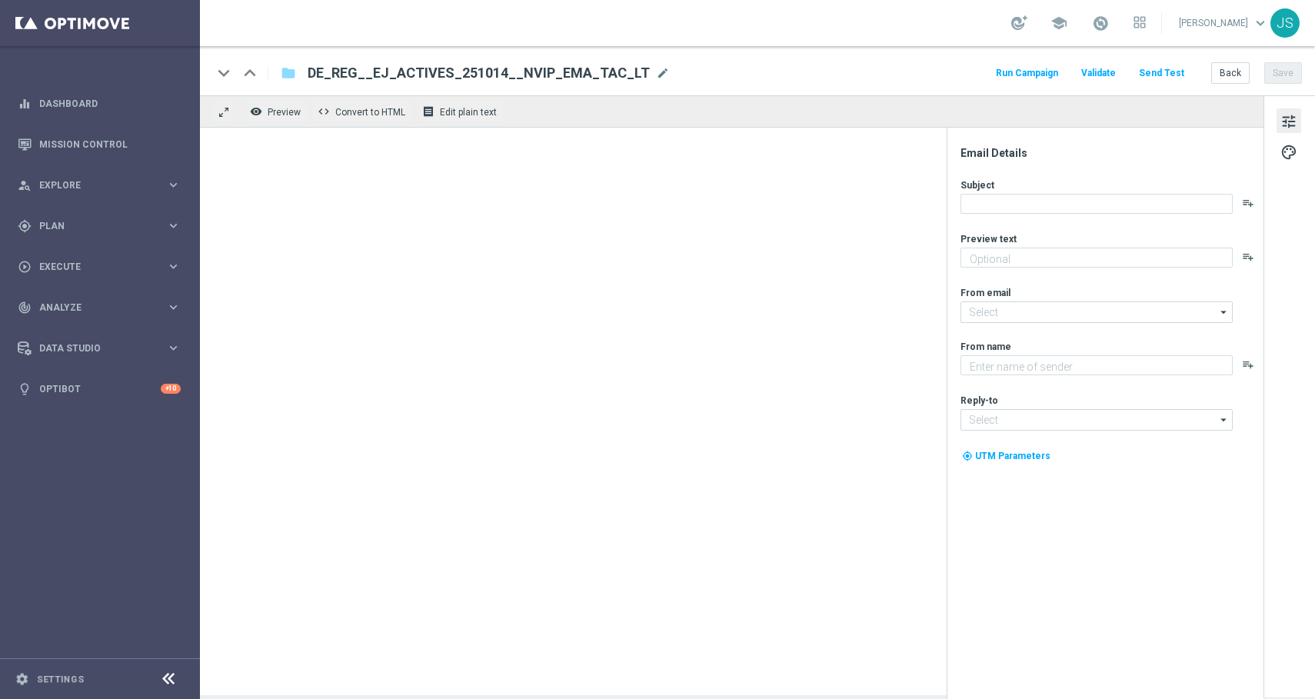
type textarea "Rubbel GRATIS zum EuroJackpot."
type input "[EMAIL_ADDRESS][DOMAIN_NAME]"
type textarea "Lottoland"
type input "[EMAIL_ADDRESS][DOMAIN_NAME]"
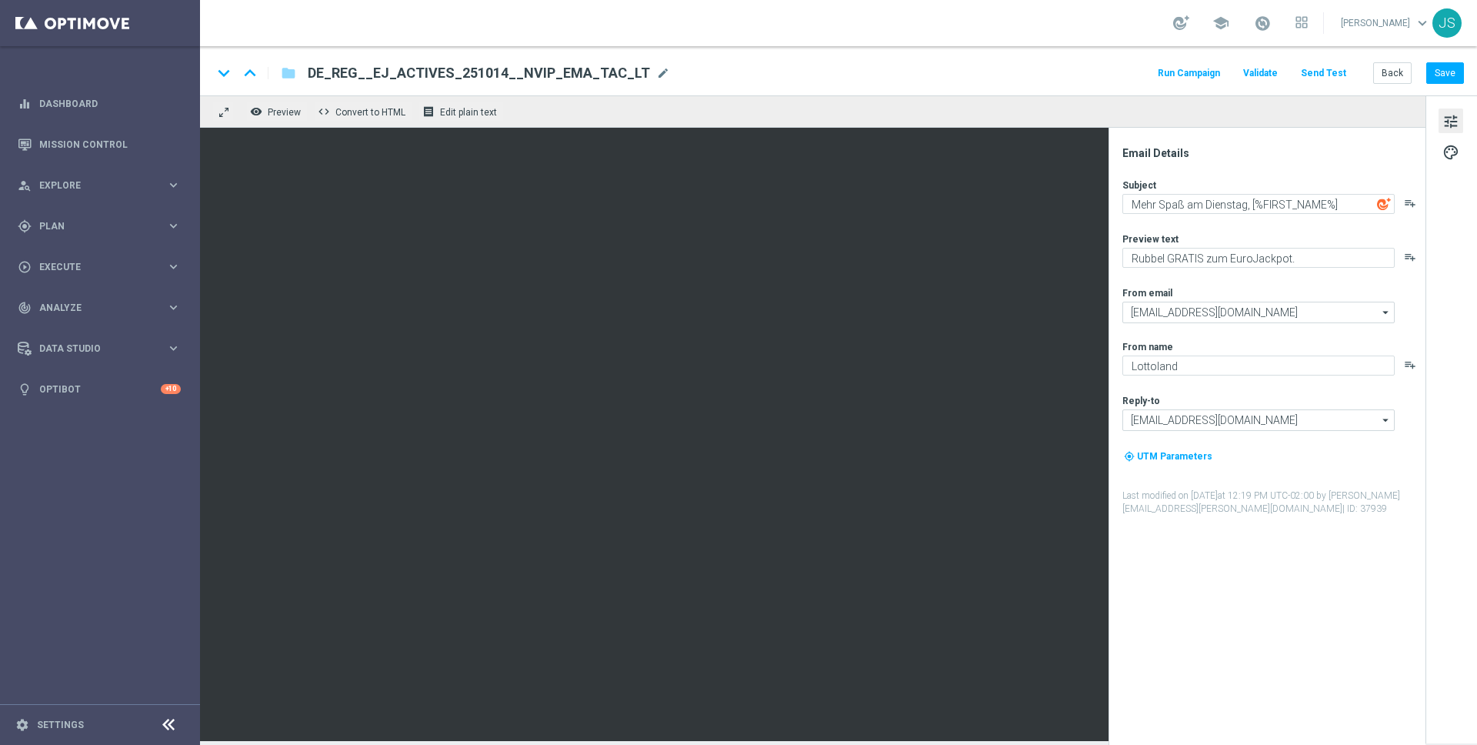
click at [1315, 128] on span "tune" at bounding box center [1450, 122] width 17 height 20
click at [1315, 156] on button "palette" at bounding box center [1450, 151] width 25 height 25
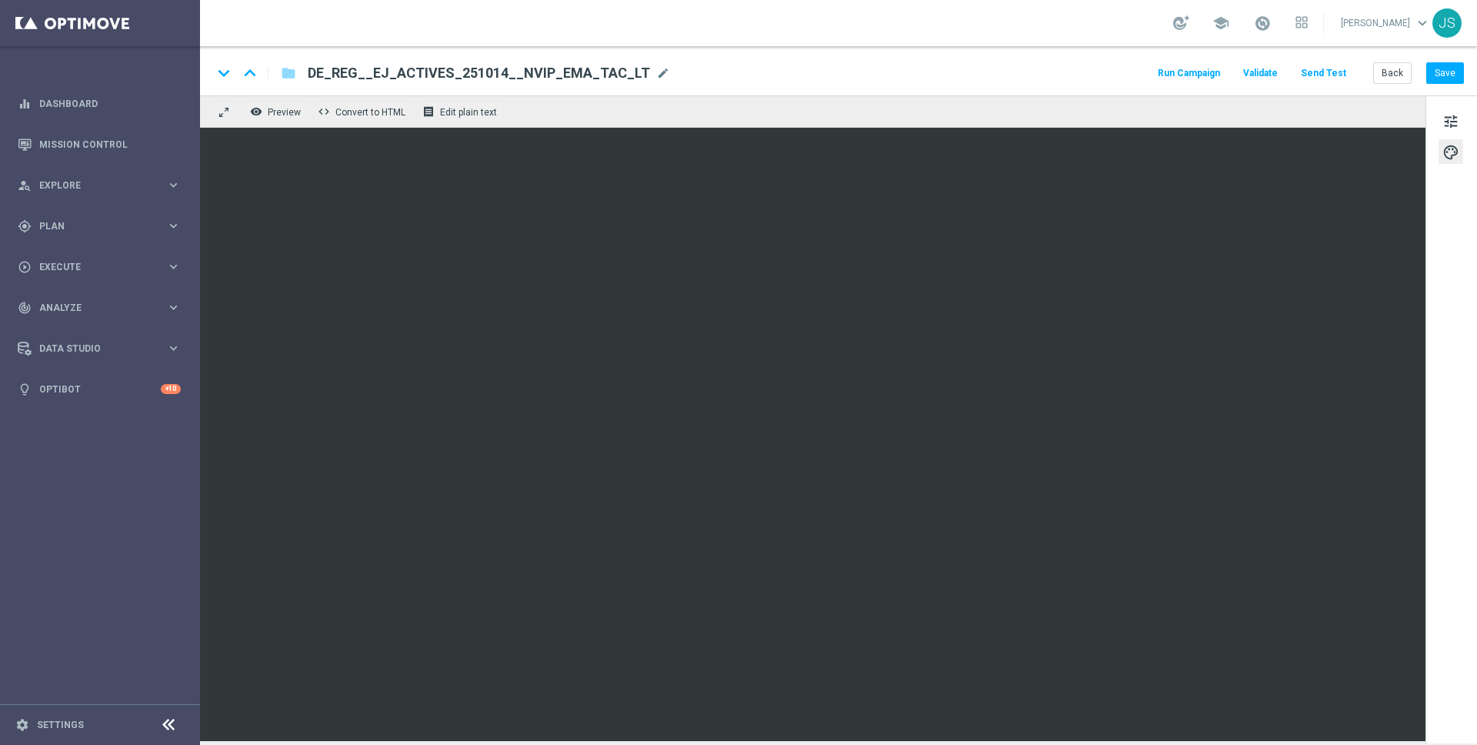
click at [1315, 134] on div "tune palette" at bounding box center [1451, 419] width 52 height 648
click at [1315, 128] on span "tune" at bounding box center [1450, 122] width 17 height 20
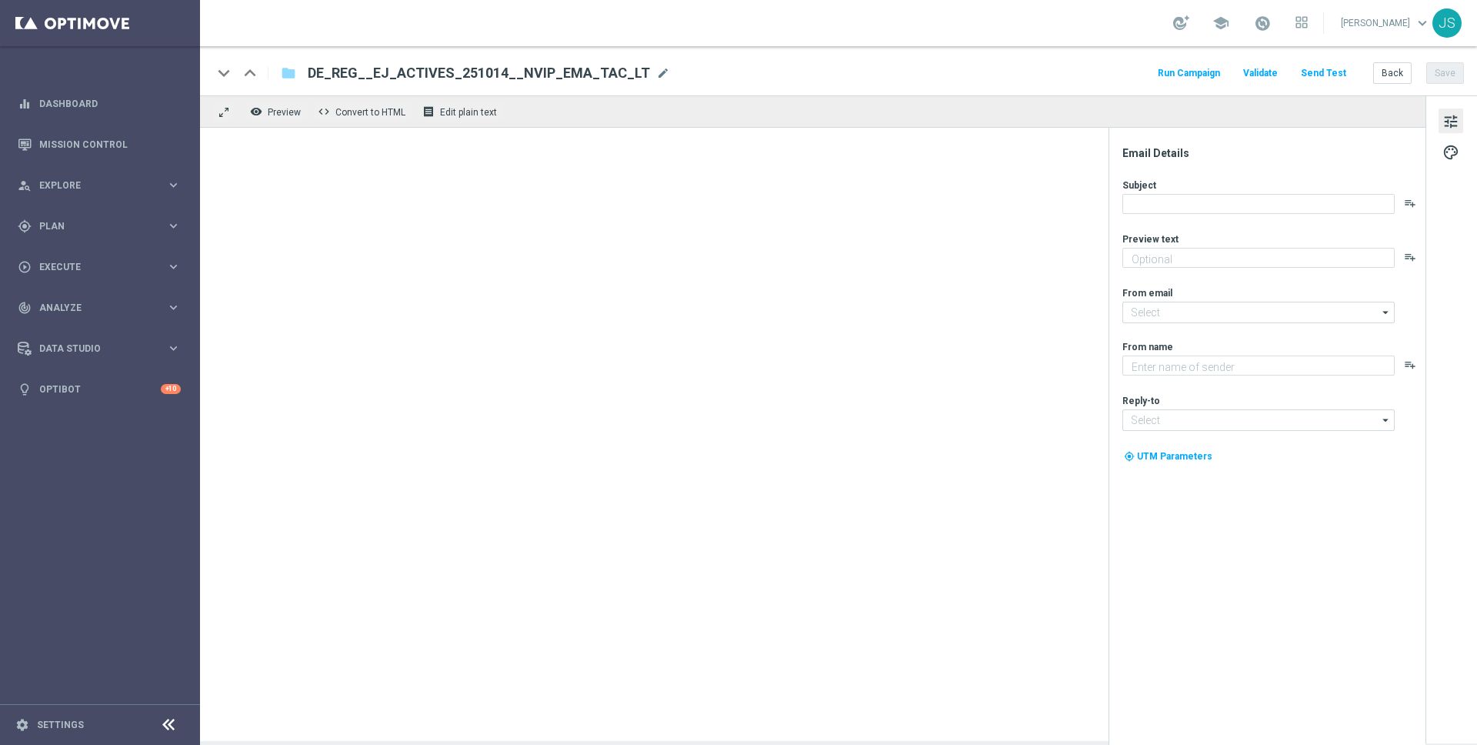
type textarea "Rubbel GRATIS zum EuroJackpot."
type input "[EMAIL_ADDRESS][DOMAIN_NAME]"
type textarea "Lottoland"
type input "[EMAIL_ADDRESS][DOMAIN_NAME]"
type textarea "Rubbel GRATIS zum EuroJackpot."
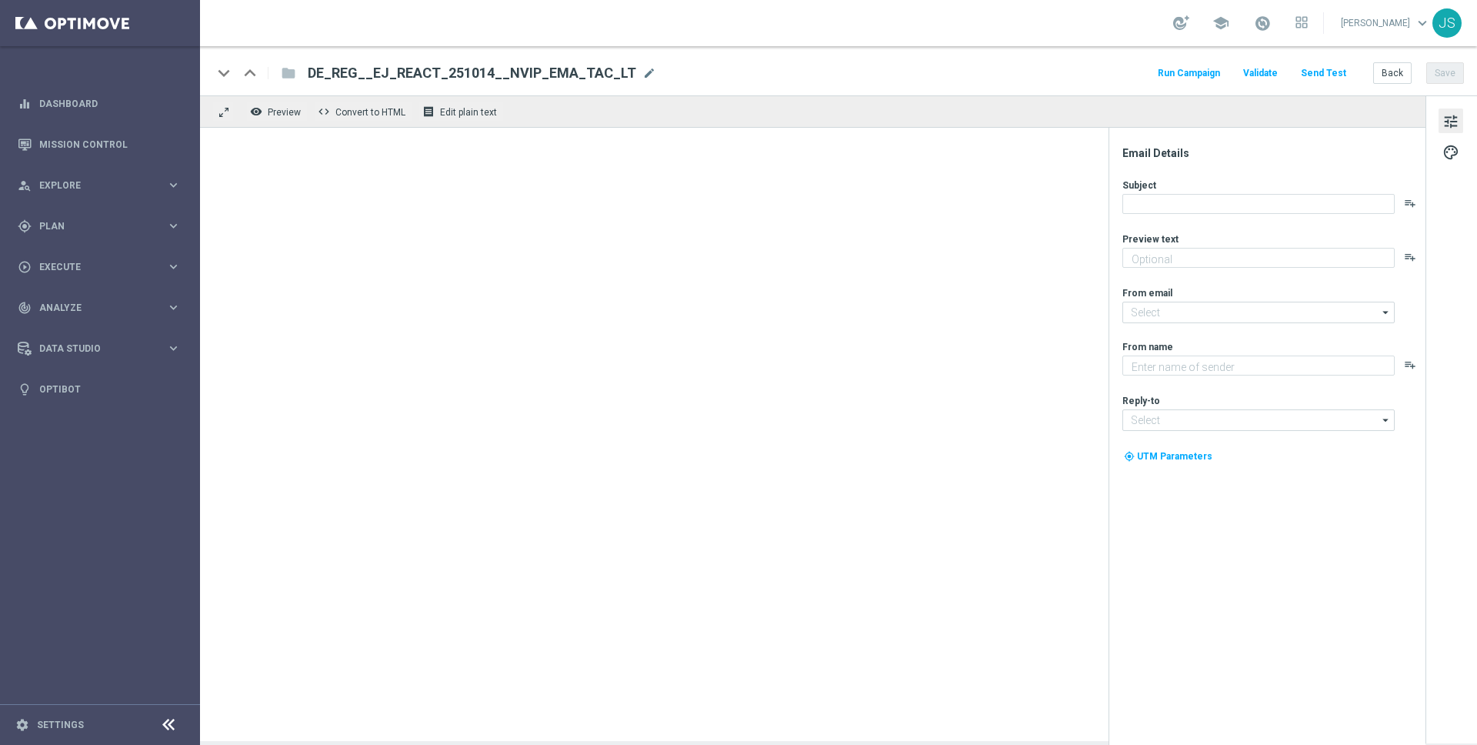
type input "[EMAIL_ADDRESS][DOMAIN_NAME]"
type textarea "Lottoland"
type input "[EMAIL_ADDRESS][DOMAIN_NAME]"
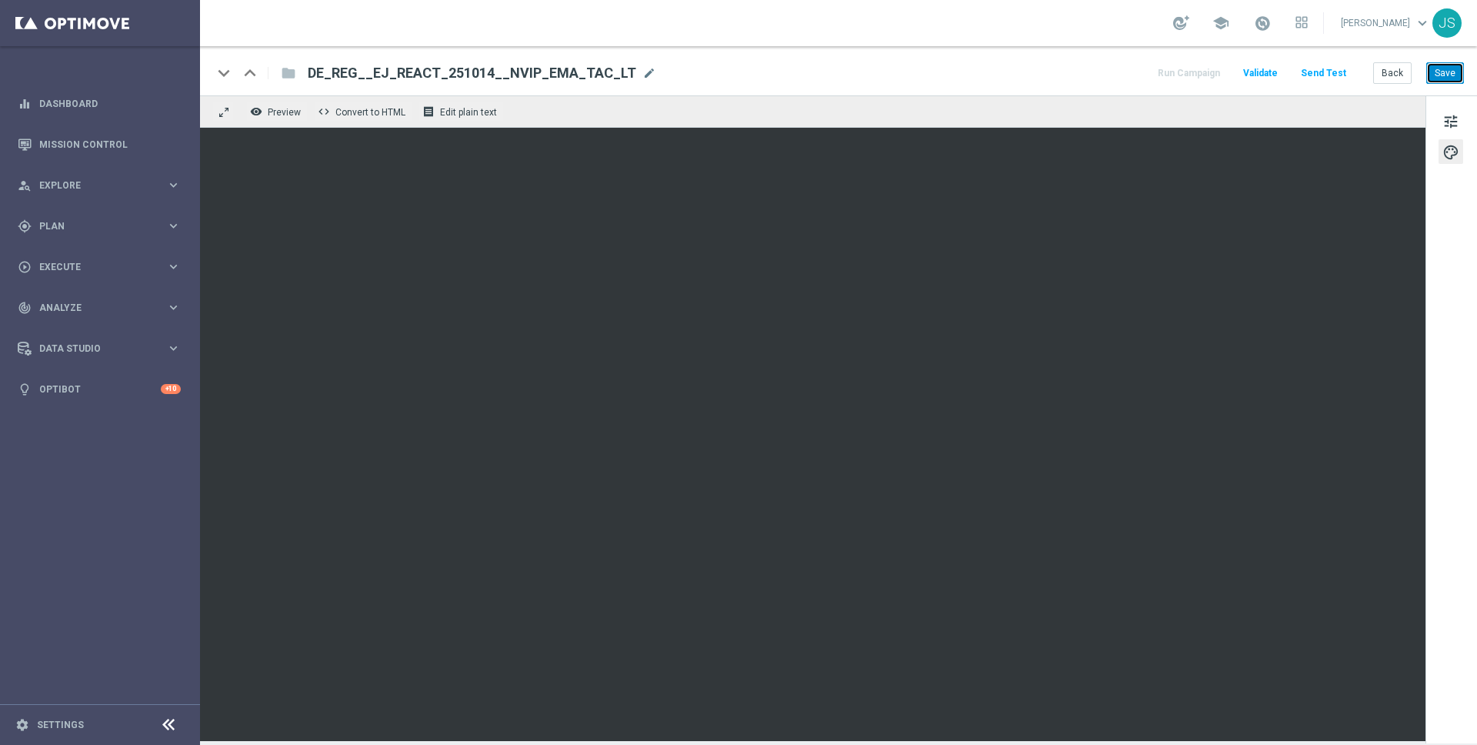
click at [1450, 74] on button "Save" at bounding box center [1445, 73] width 38 height 22
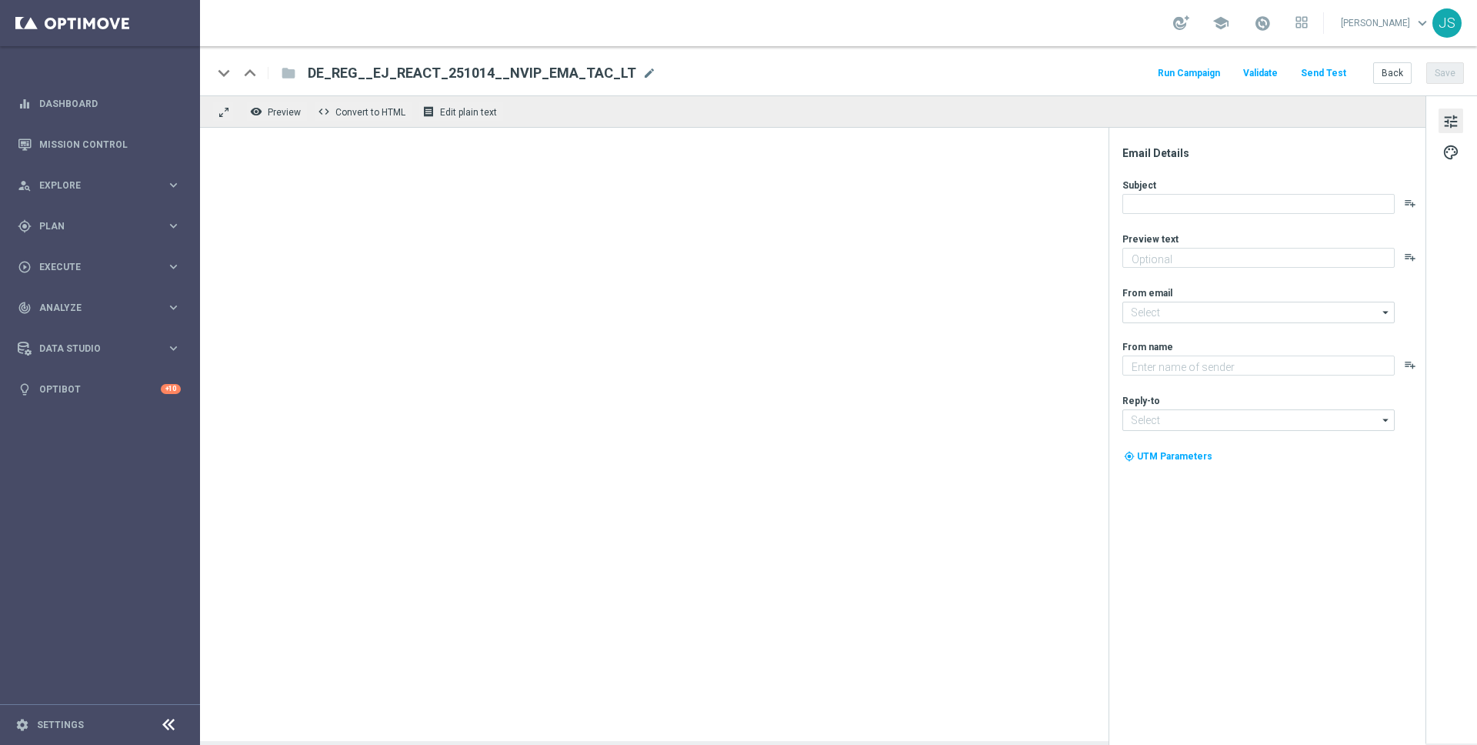
type textarea "Rubbel GRATIS zum EuroJackpot."
type textarea "Lottoland"
type input "[EMAIL_ADDRESS][DOMAIN_NAME]"
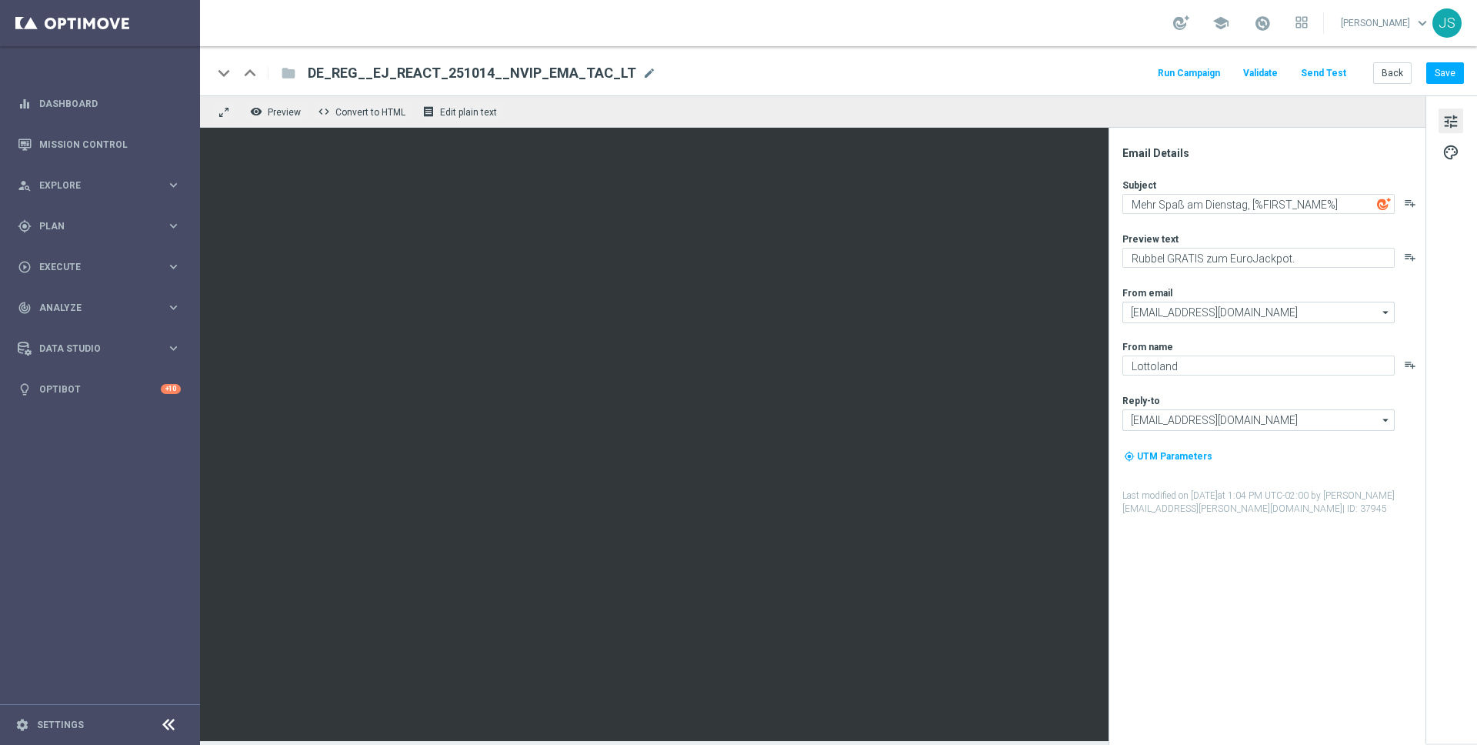
click at [1303, 81] on div "Run Campaign Validate Send Test Back Save" at bounding box center [1309, 73] width 308 height 20
click at [1315, 78] on button "Send Test" at bounding box center [1323, 73] width 50 height 21
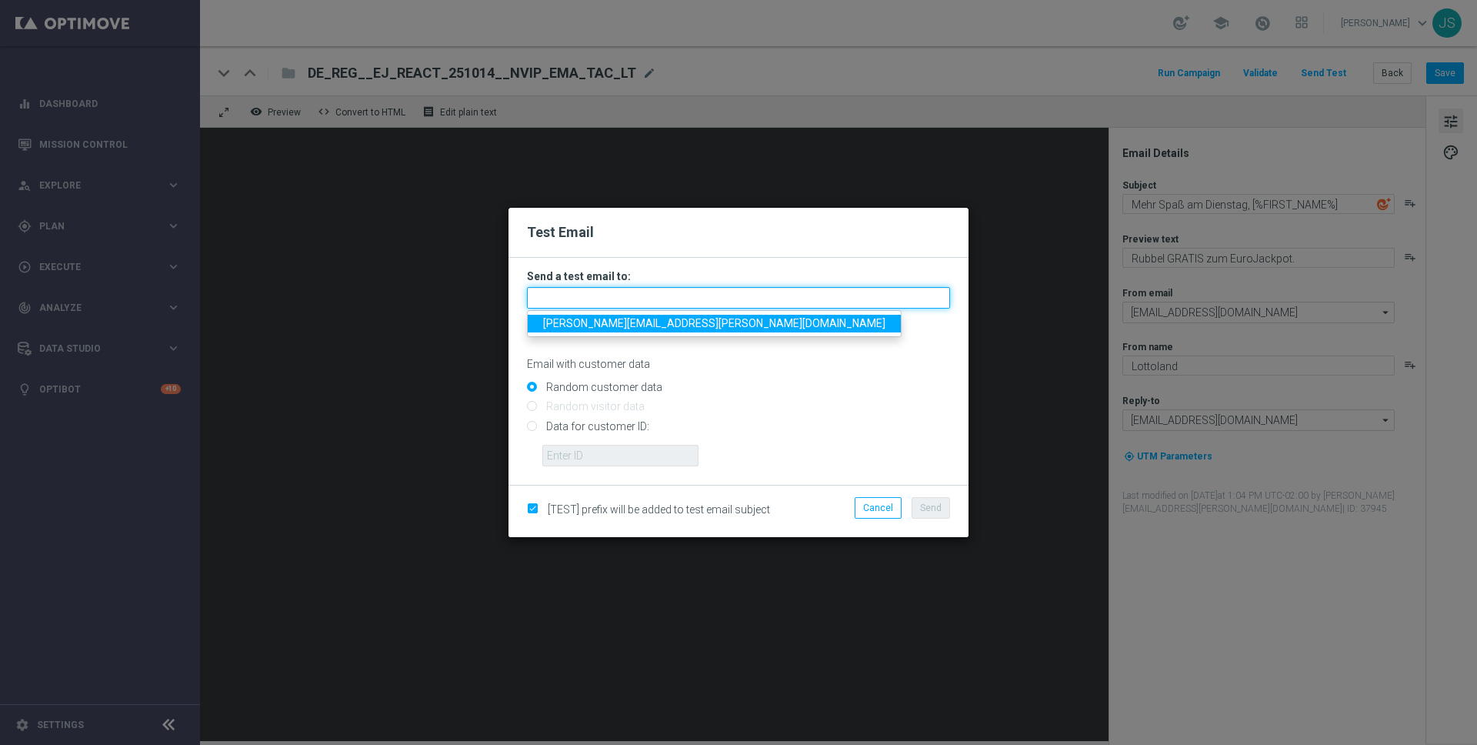
click at [652, 295] on input "text" at bounding box center [738, 298] width 423 height 22
type input "[PERSON_NAME][EMAIL_ADDRESS][PERSON_NAME][DOMAIN_NAME]"
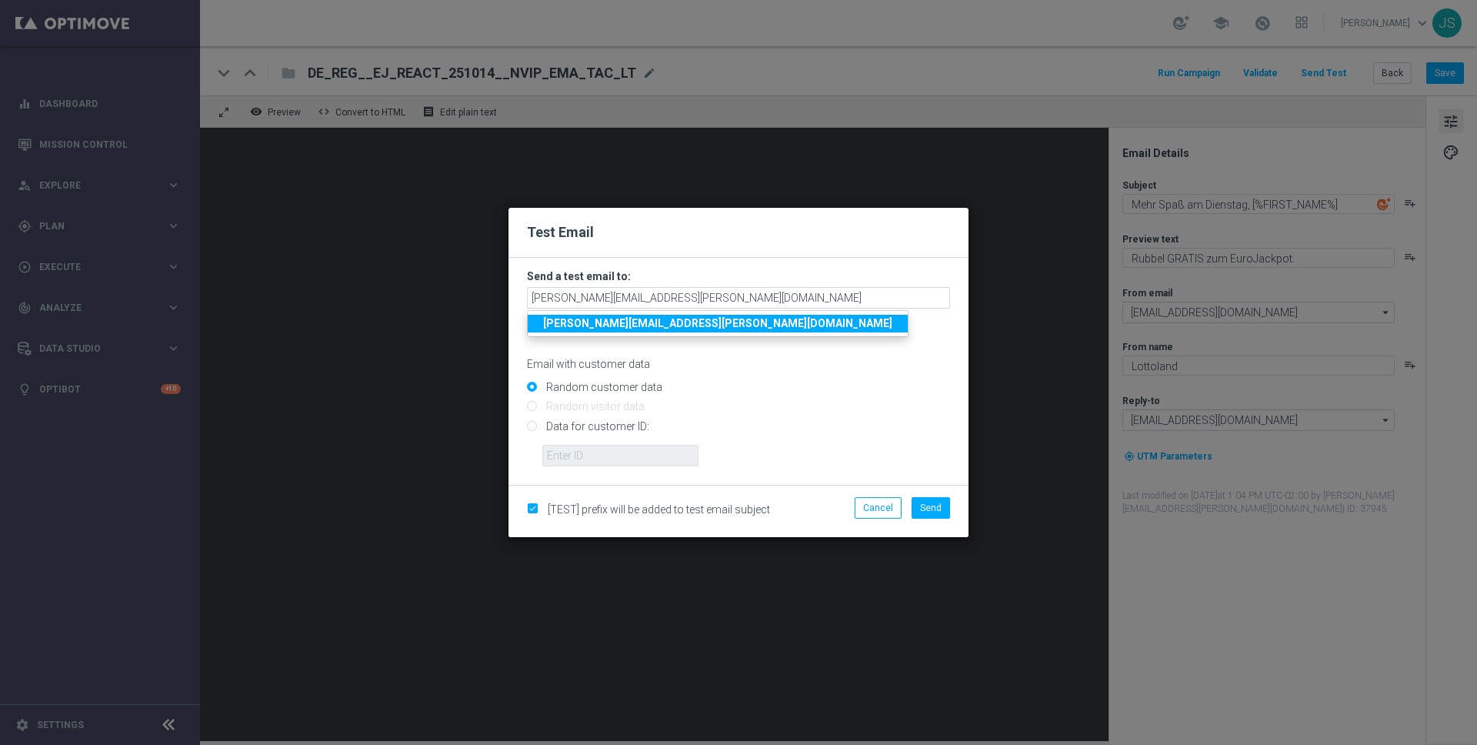
click at [551, 433] on input "Data for customer ID:" at bounding box center [738, 433] width 423 height 22
radio input "true"
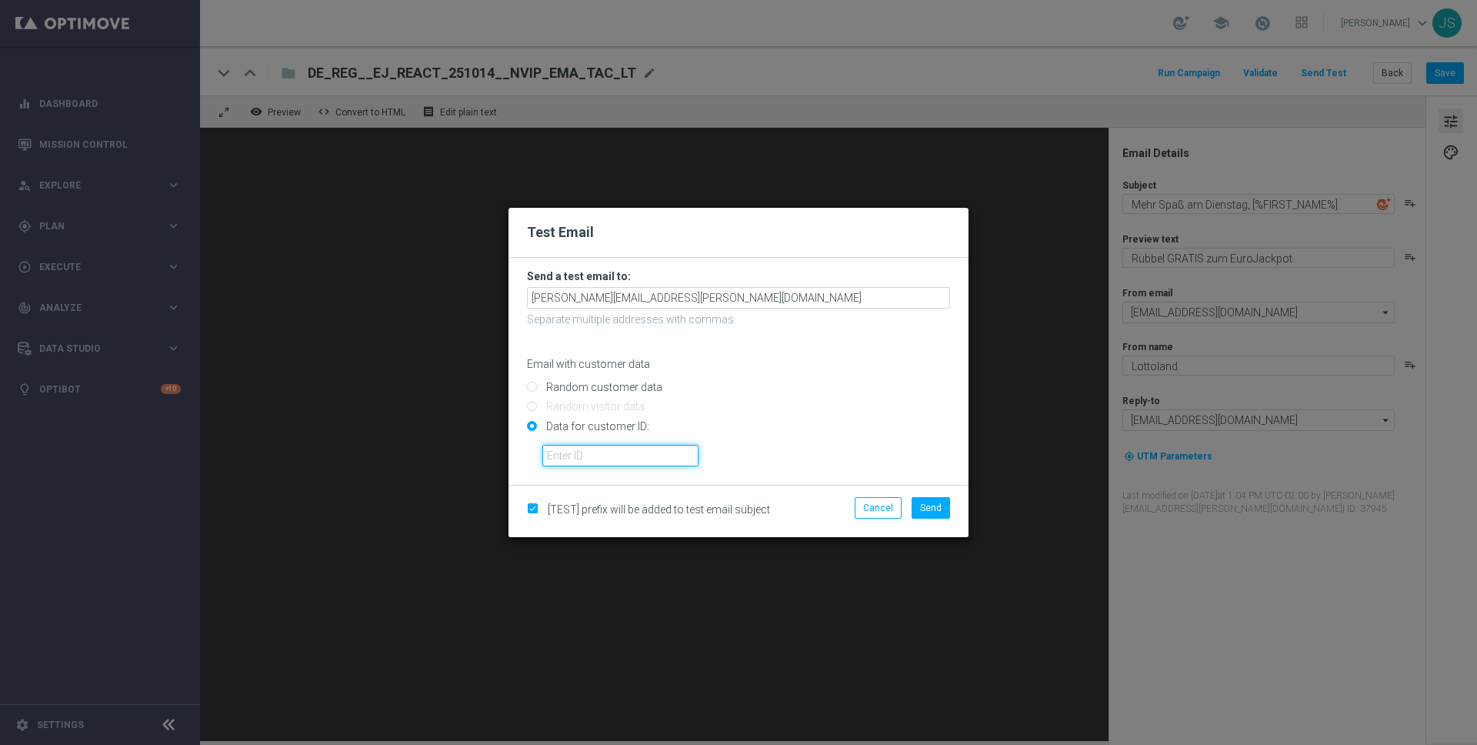
click at [572, 454] on input "text" at bounding box center [620, 456] width 156 height 22
paste input "224495972"
type input "224495972"
click at [928, 512] on span "Send" at bounding box center [931, 507] width 22 height 11
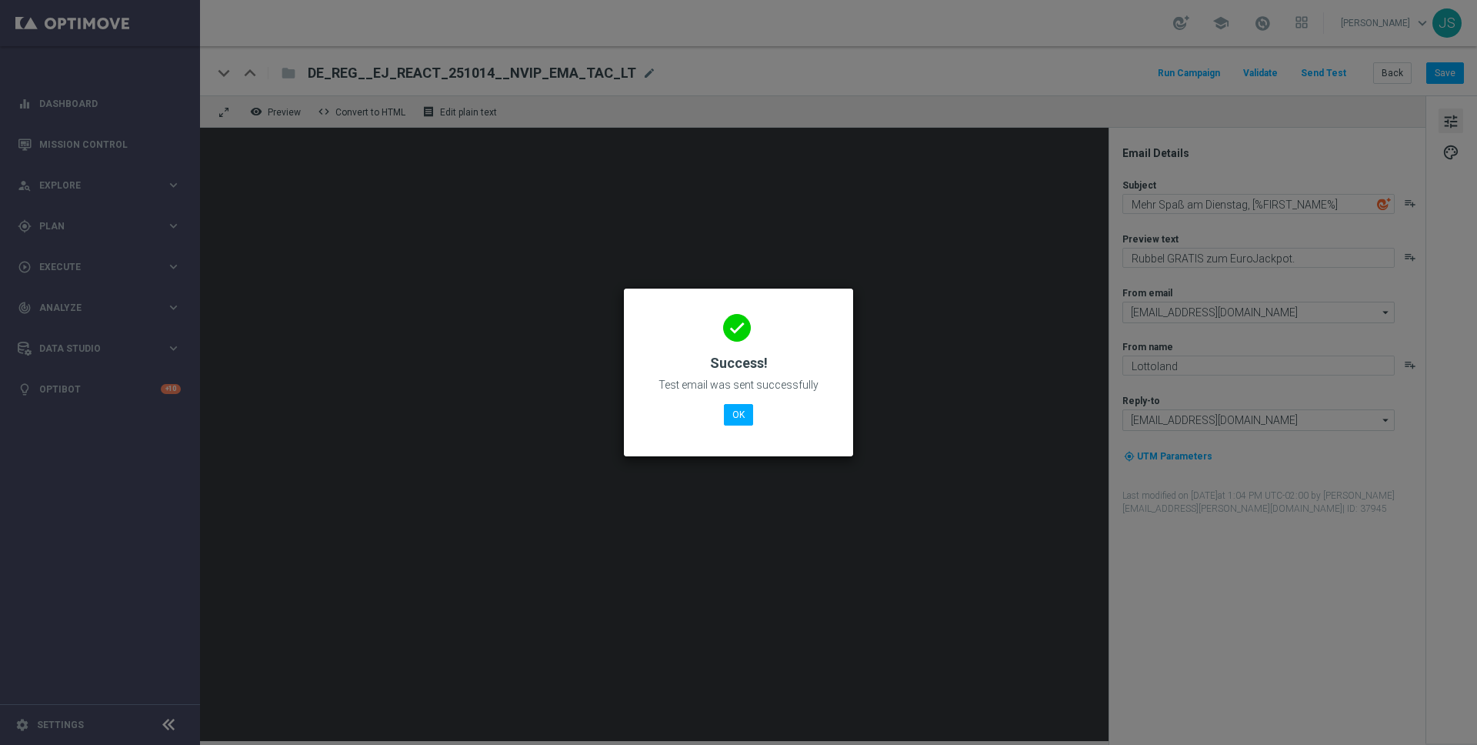
click at [720, 415] on div "done Success! Test email was sent successfully OK" at bounding box center [738, 370] width 192 height 134
click at [729, 418] on button "OK" at bounding box center [738, 415] width 29 height 22
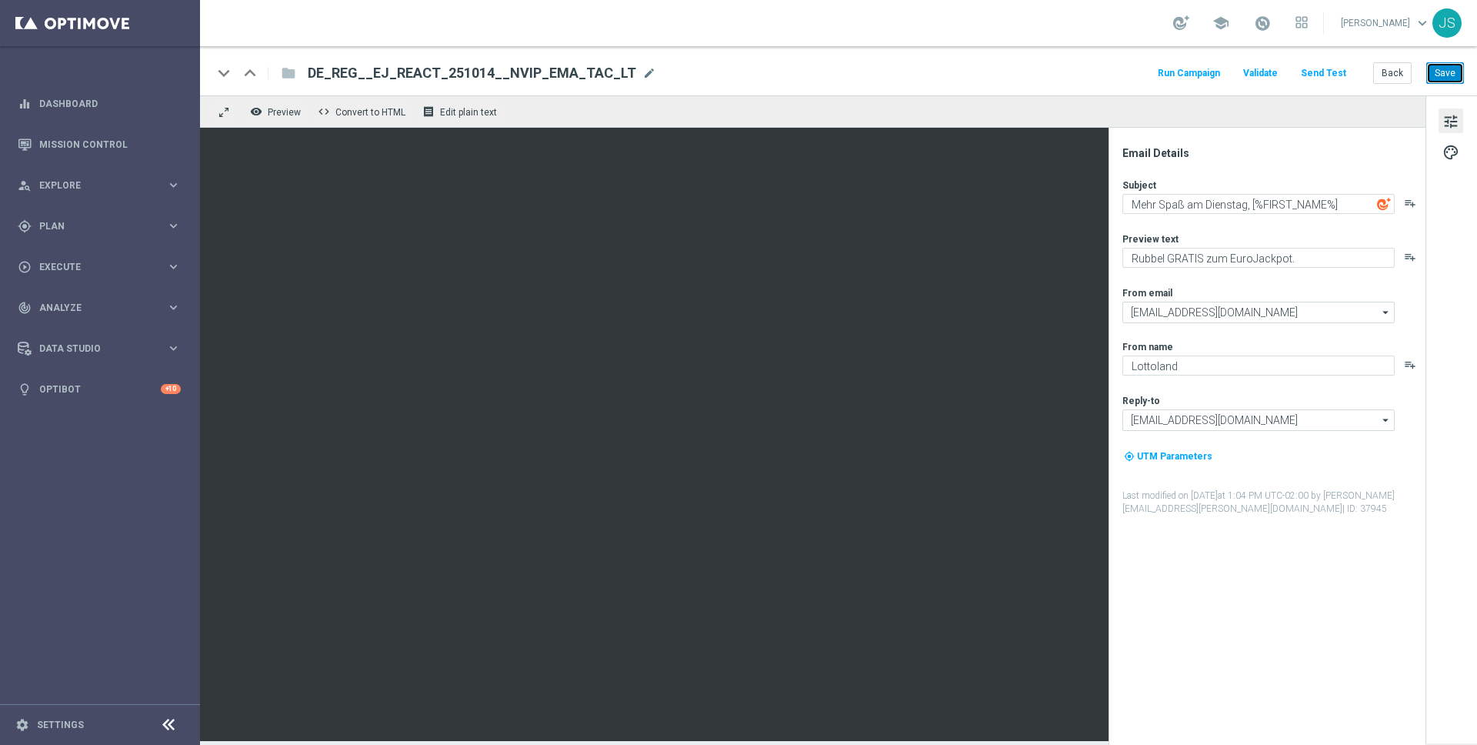
click at [1462, 72] on button "Save" at bounding box center [1445, 73] width 38 height 22
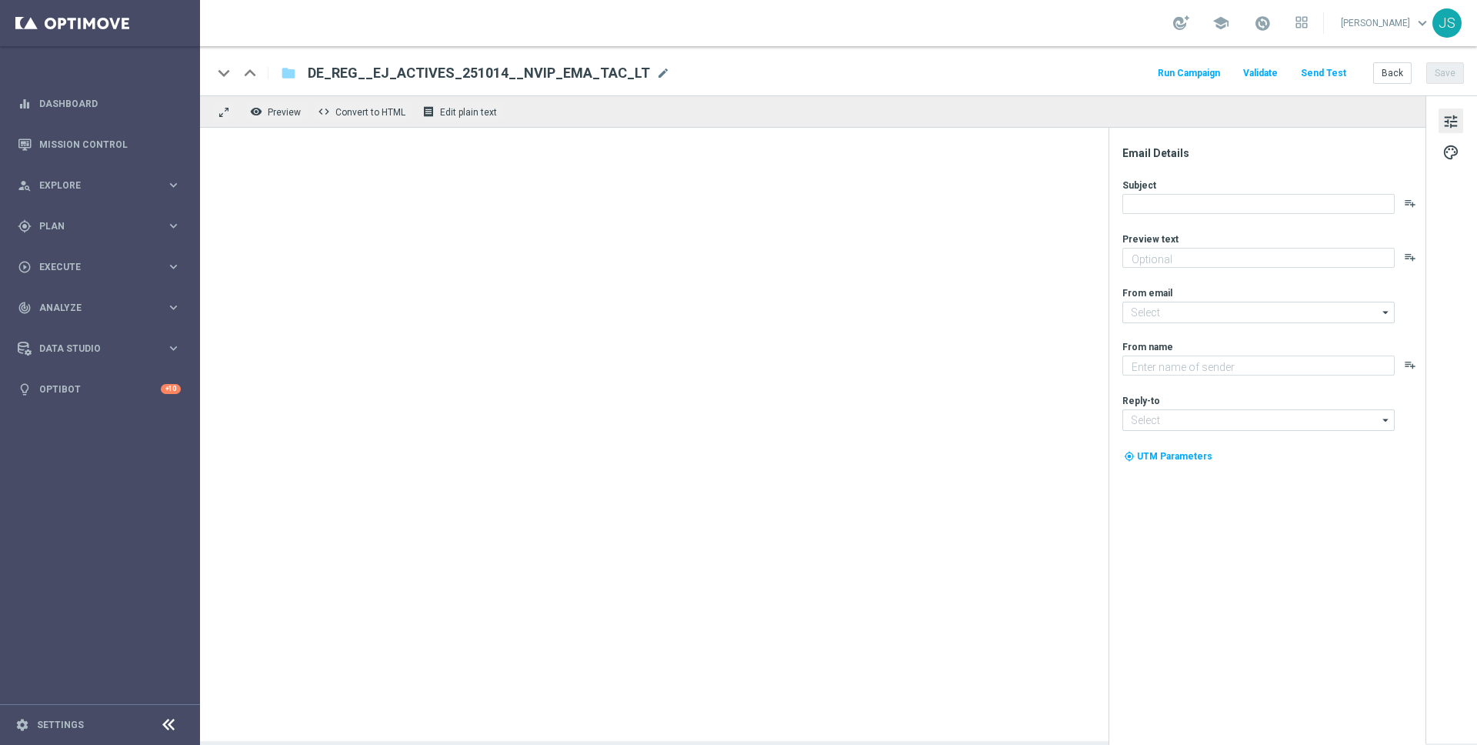
type textarea "Rubbel GRATIS zum EuroJackpot."
type textarea "Lottoland"
type input "[EMAIL_ADDRESS][DOMAIN_NAME]"
type textarea "Rubbel GRATIS zum EuroJackpot."
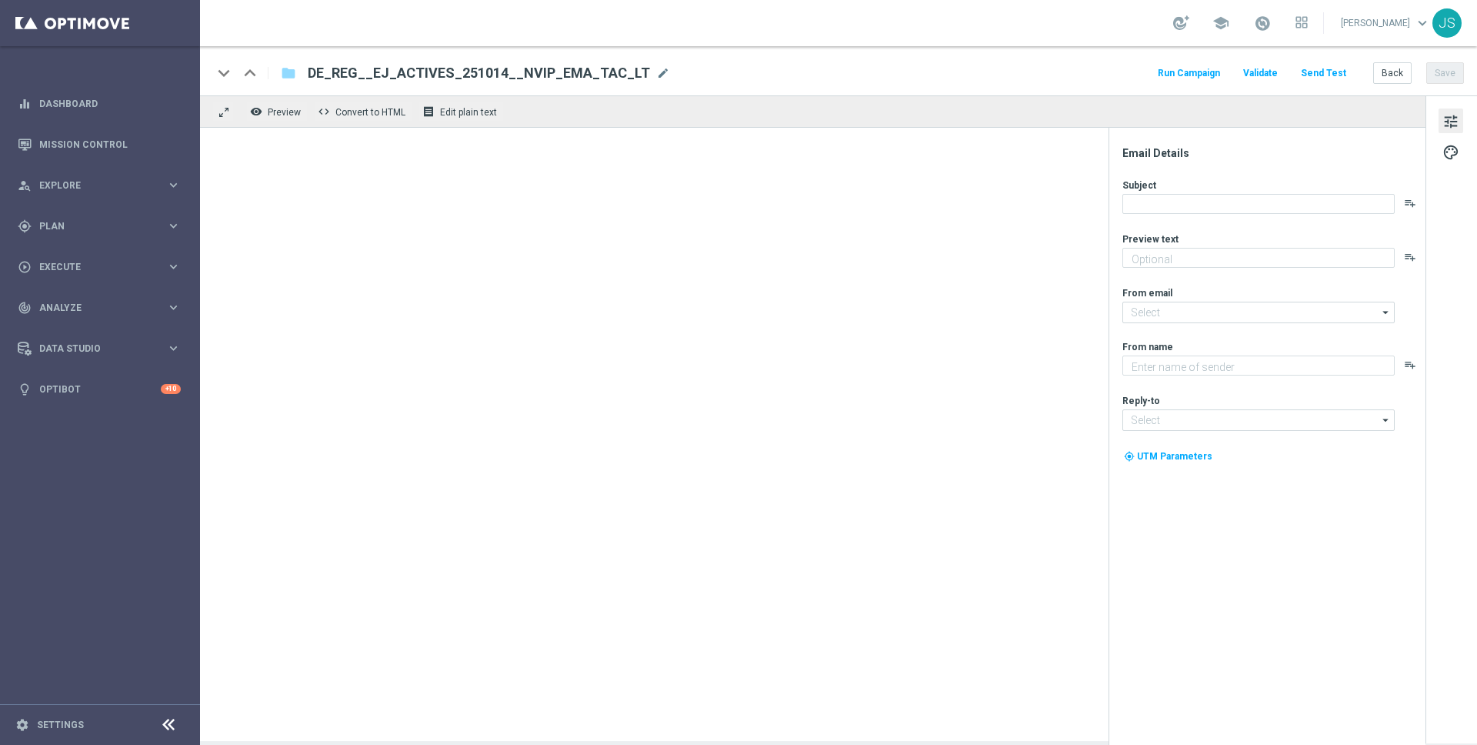
type input "[EMAIL_ADDRESS][DOMAIN_NAME]"
type textarea "Lottoland"
type input "[EMAIL_ADDRESS][DOMAIN_NAME]"
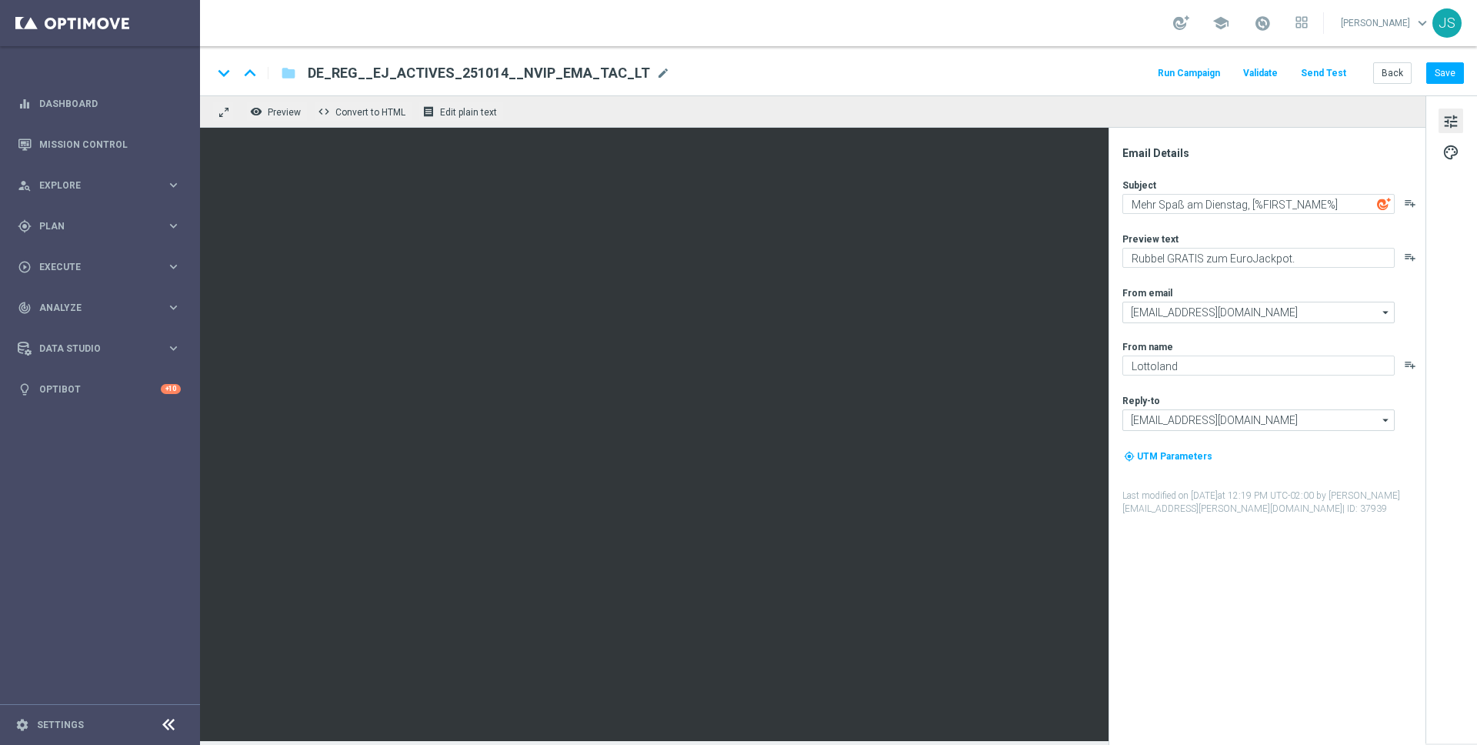
click at [1339, 75] on button "Send Test" at bounding box center [1323, 73] width 50 height 21
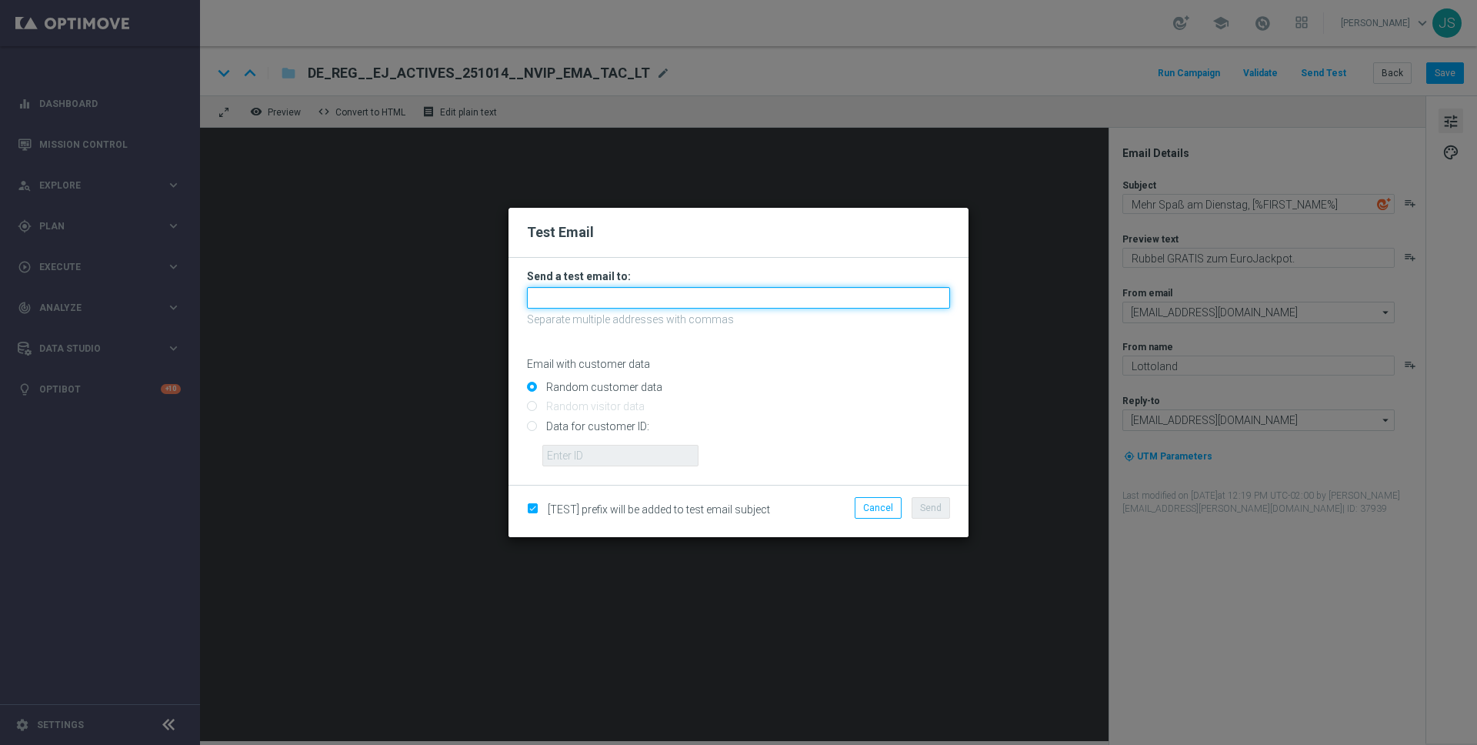
click at [650, 306] on input "text" at bounding box center [738, 298] width 423 height 22
type input "[PERSON_NAME][EMAIL_ADDRESS][PERSON_NAME][DOMAIN_NAME]"
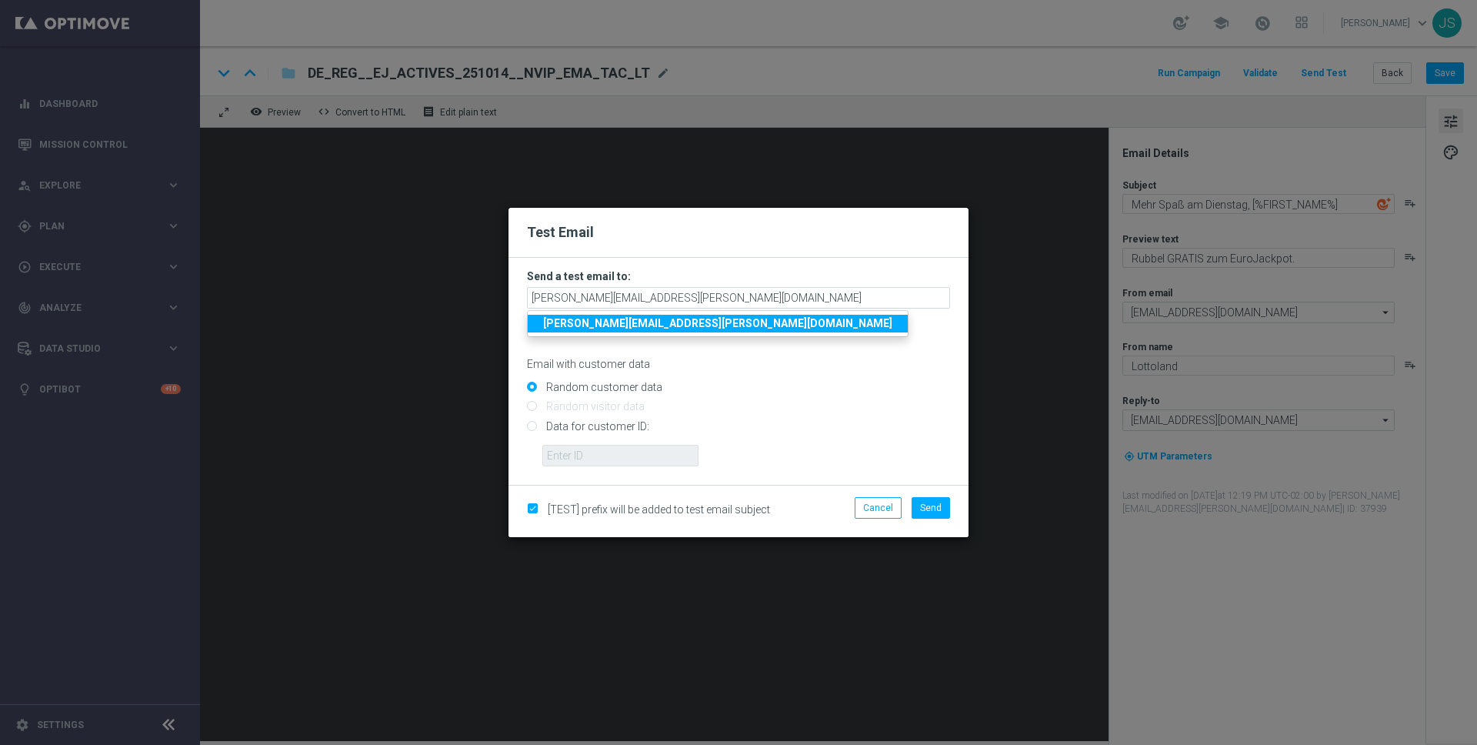
click at [537, 423] on input "Data for customer ID:" at bounding box center [738, 433] width 423 height 22
radio input "true"
drag, startPoint x: 537, startPoint y: 423, endPoint x: 642, endPoint y: 387, distance: 111.4
click at [536, 423] on input "Data for customer ID:" at bounding box center [738, 433] width 423 height 22
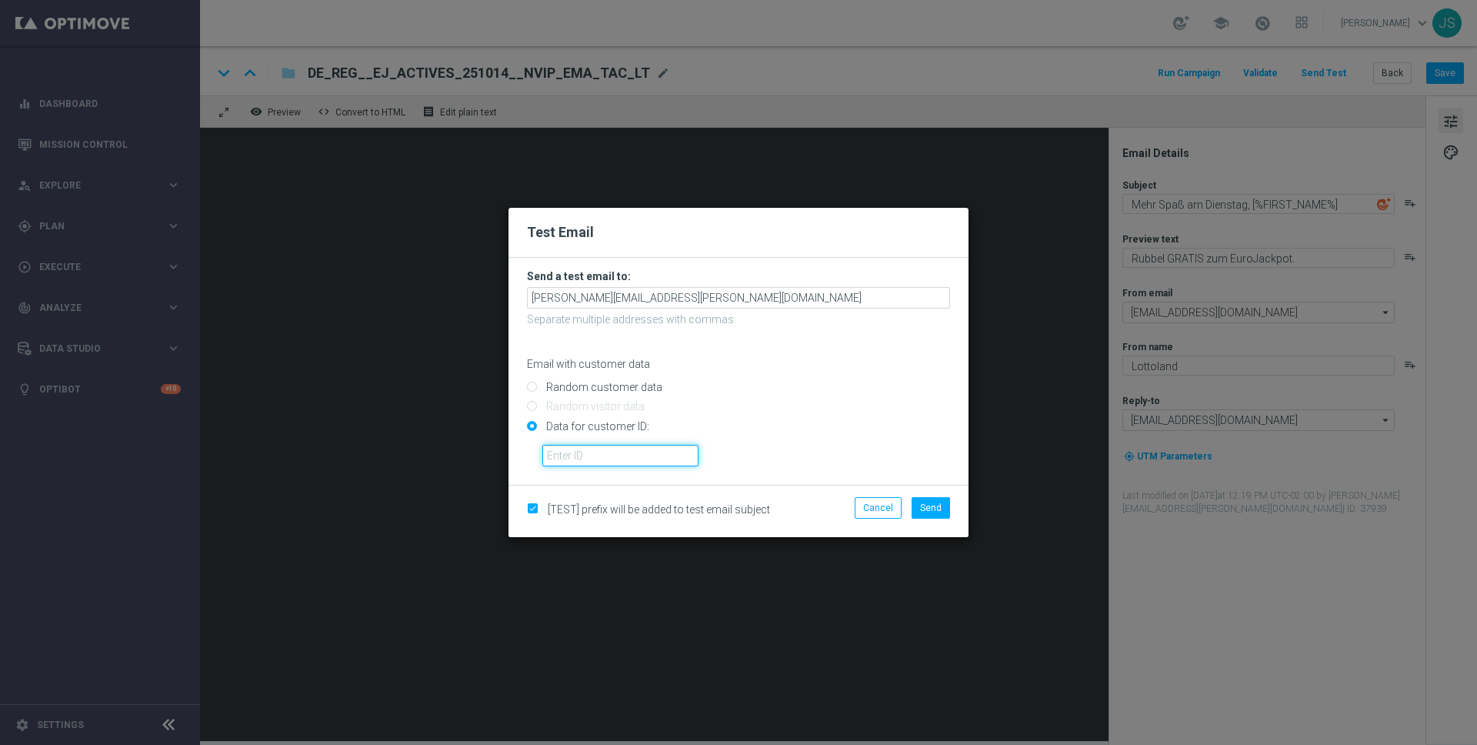
click at [655, 452] on input "text" at bounding box center [620, 456] width 156 height 22
paste input "224495972"
type input "224495972"
click at [933, 505] on span "Send" at bounding box center [931, 507] width 22 height 11
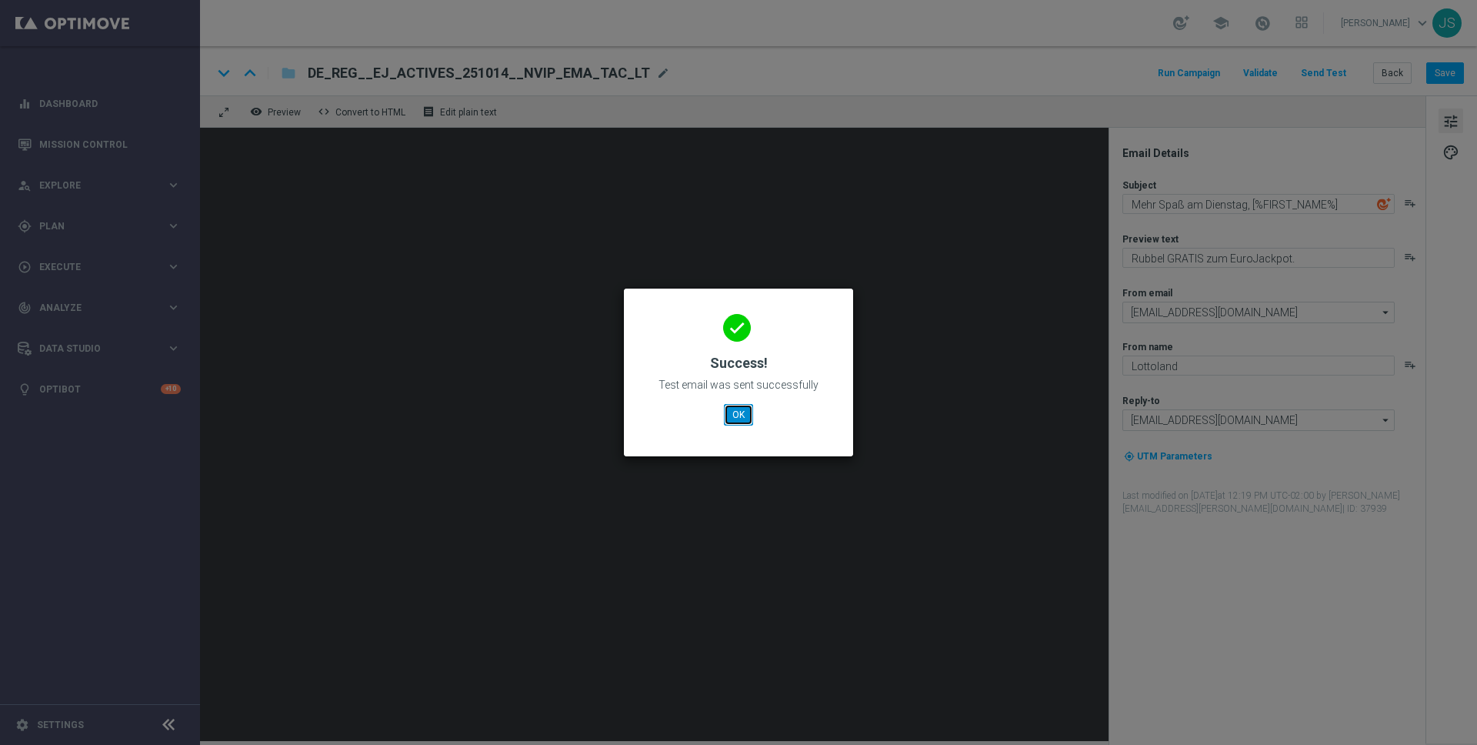
click at [748, 412] on button "OK" at bounding box center [738, 415] width 29 height 22
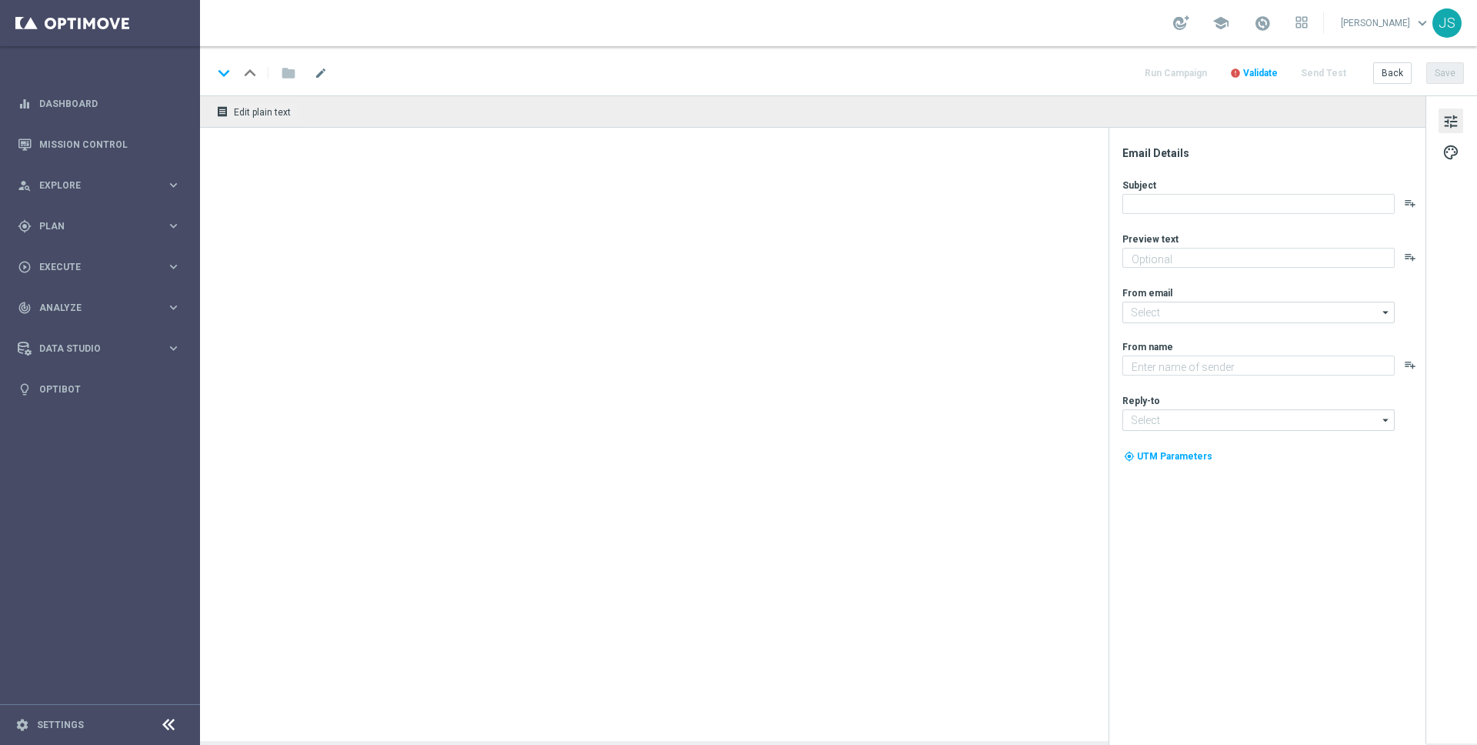
type textarea "Rubbel GRATIS zum EuroJackpot."
type textarea "Lottoland"
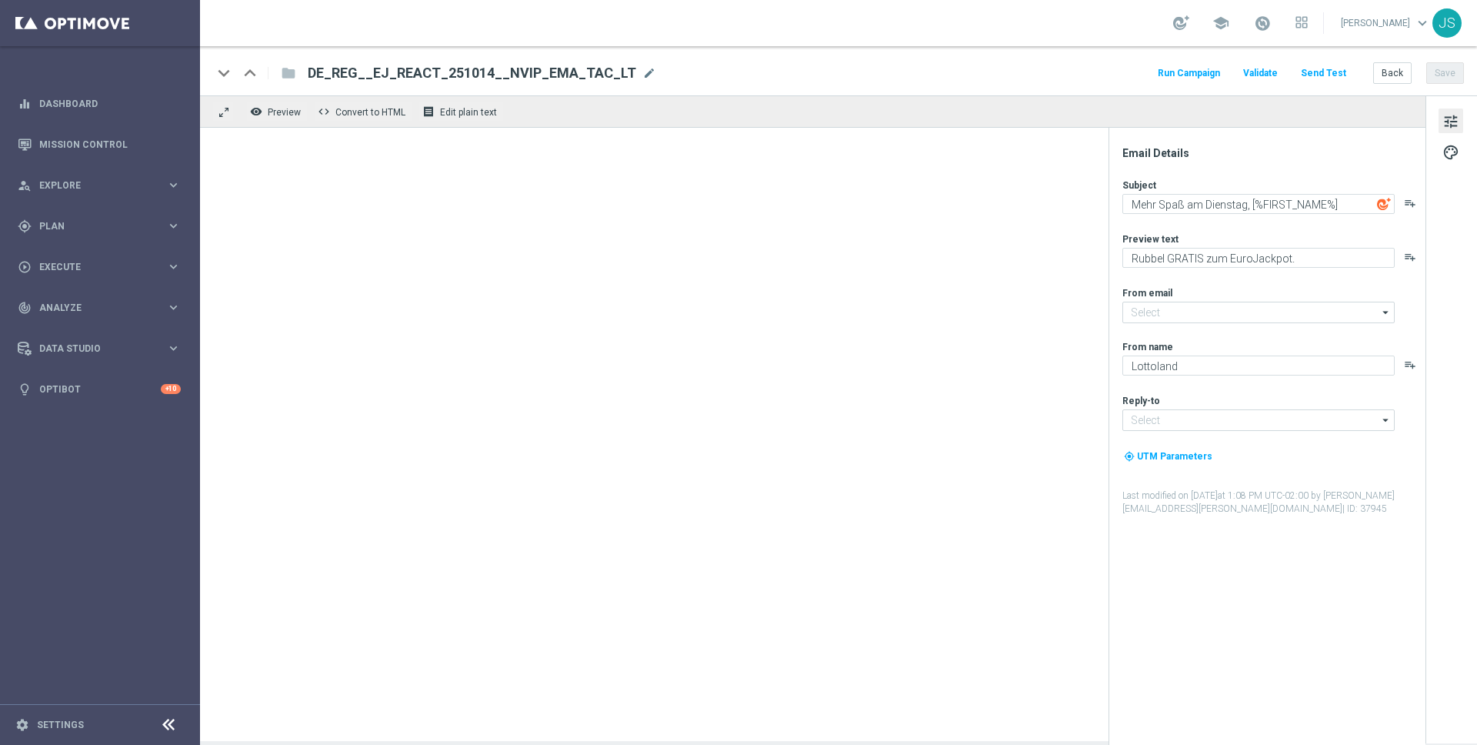
type input "[EMAIL_ADDRESS][DOMAIN_NAME]"
click at [1321, 68] on button "Send Test" at bounding box center [1323, 73] width 50 height 21
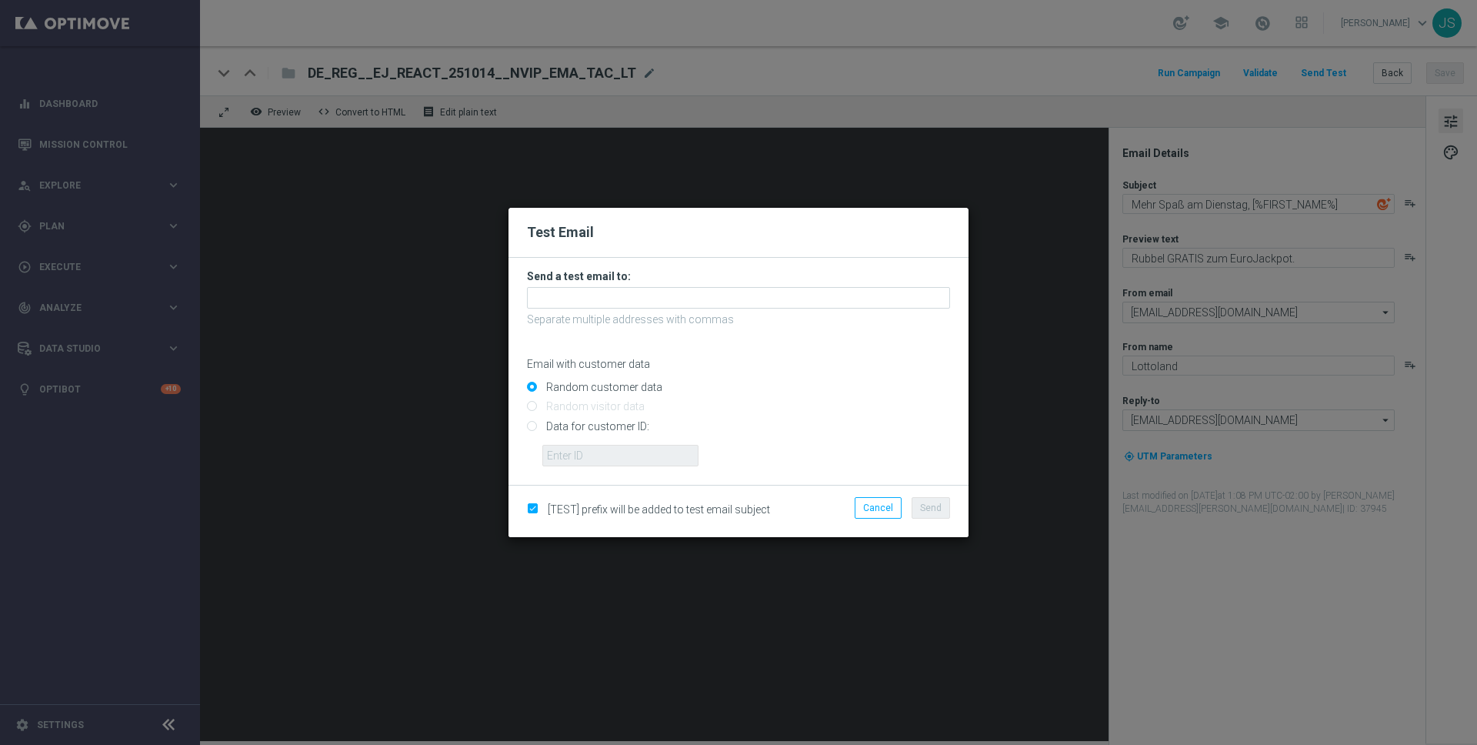
click at [727, 273] on h3 "Send a test email to:" at bounding box center [738, 276] width 423 height 14
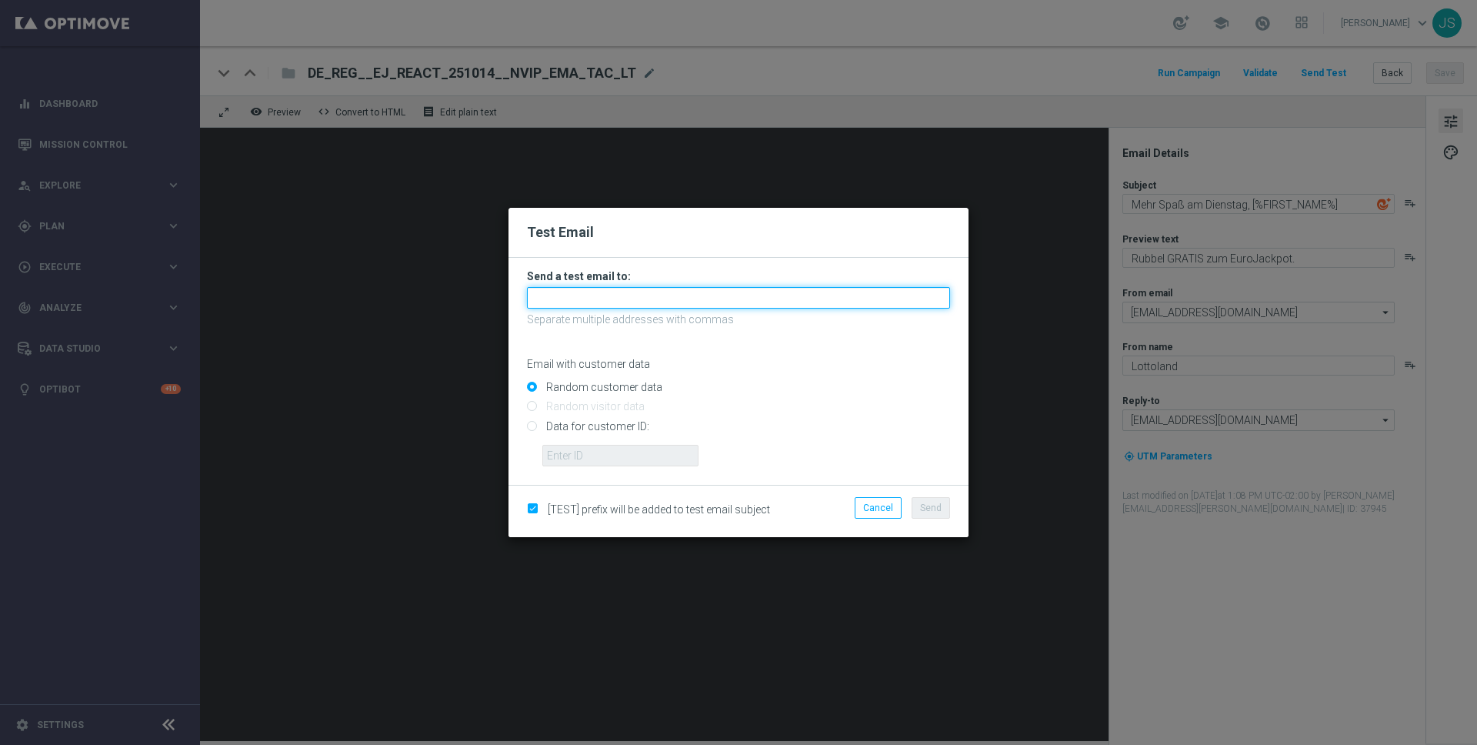
click at [724, 298] on input "text" at bounding box center [738, 298] width 423 height 22
type input "[PERSON_NAME][EMAIL_ADDRESS][PERSON_NAME][DOMAIN_NAME]"
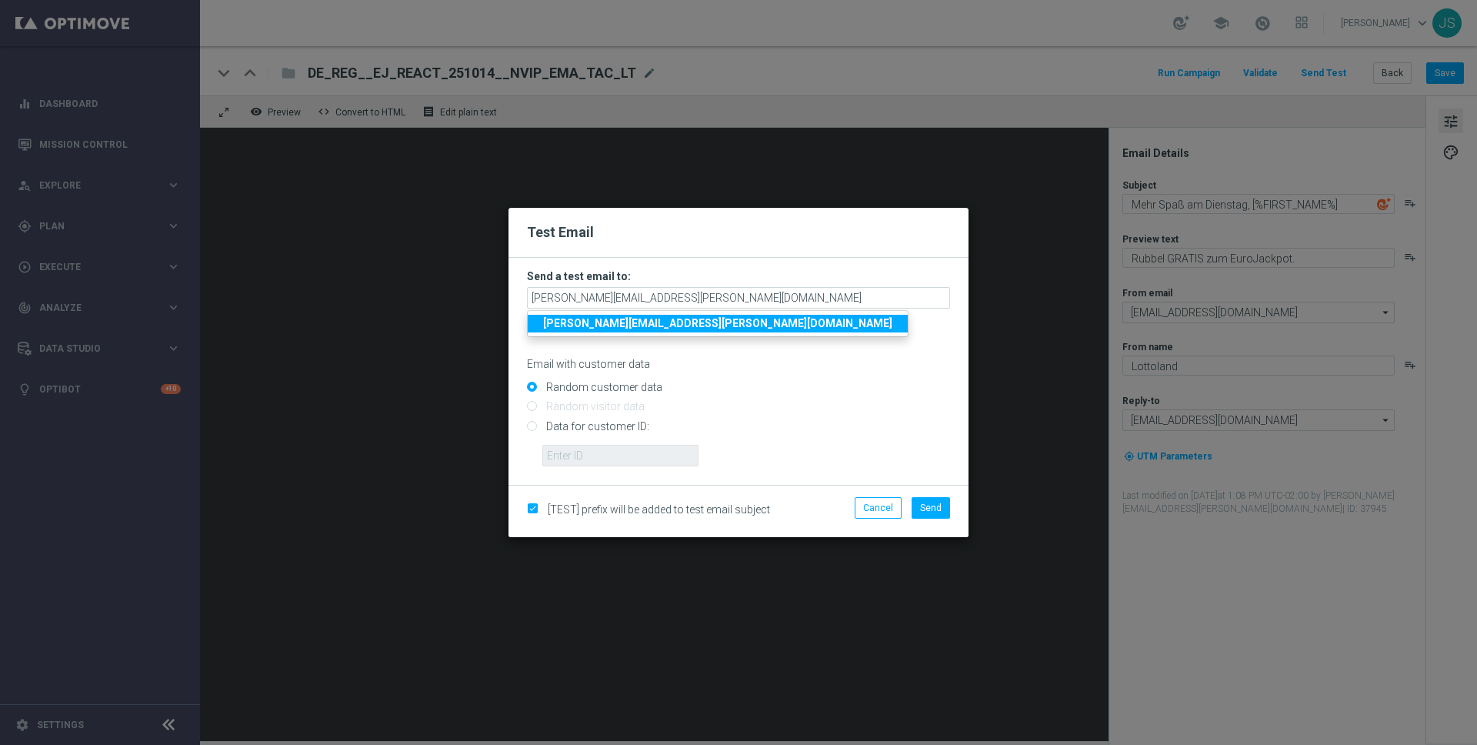
click at [632, 320] on strong "[PERSON_NAME][EMAIL_ADDRESS][PERSON_NAME][DOMAIN_NAME]" at bounding box center [717, 323] width 349 height 12
click at [599, 428] on input "Data for customer ID:" at bounding box center [738, 433] width 423 height 22
radio input "true"
click at [601, 442] on input "Data for customer ID:" at bounding box center [738, 433] width 423 height 22
click at [600, 467] on form "Send a test email to: [PERSON_NAME][EMAIL_ADDRESS][PERSON_NAME][DOMAIN_NAME] Se…" at bounding box center [738, 371] width 460 height 227
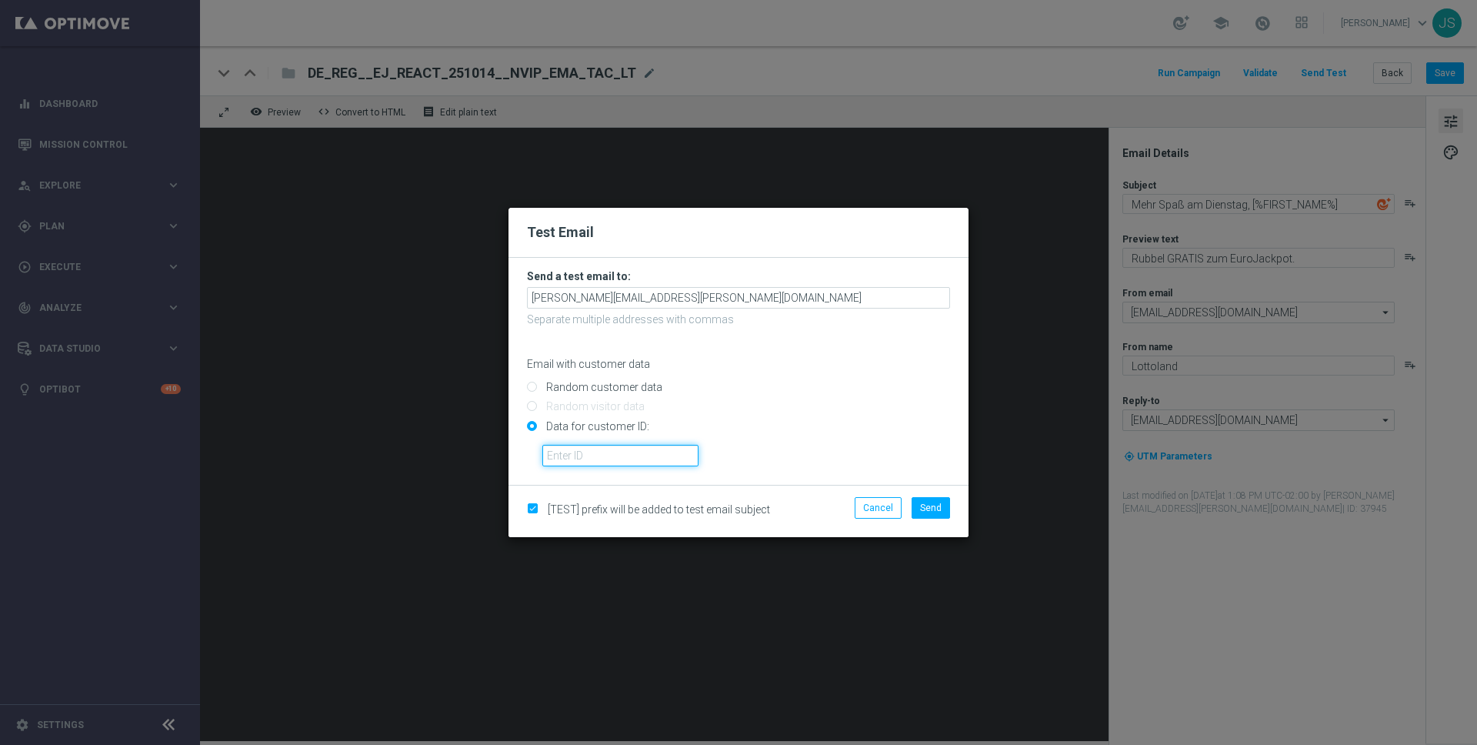
click at [601, 458] on input "text" at bounding box center [620, 456] width 156 height 22
paste input "224495972"
type input "224495972"
click at [933, 508] on span "Send" at bounding box center [931, 507] width 22 height 11
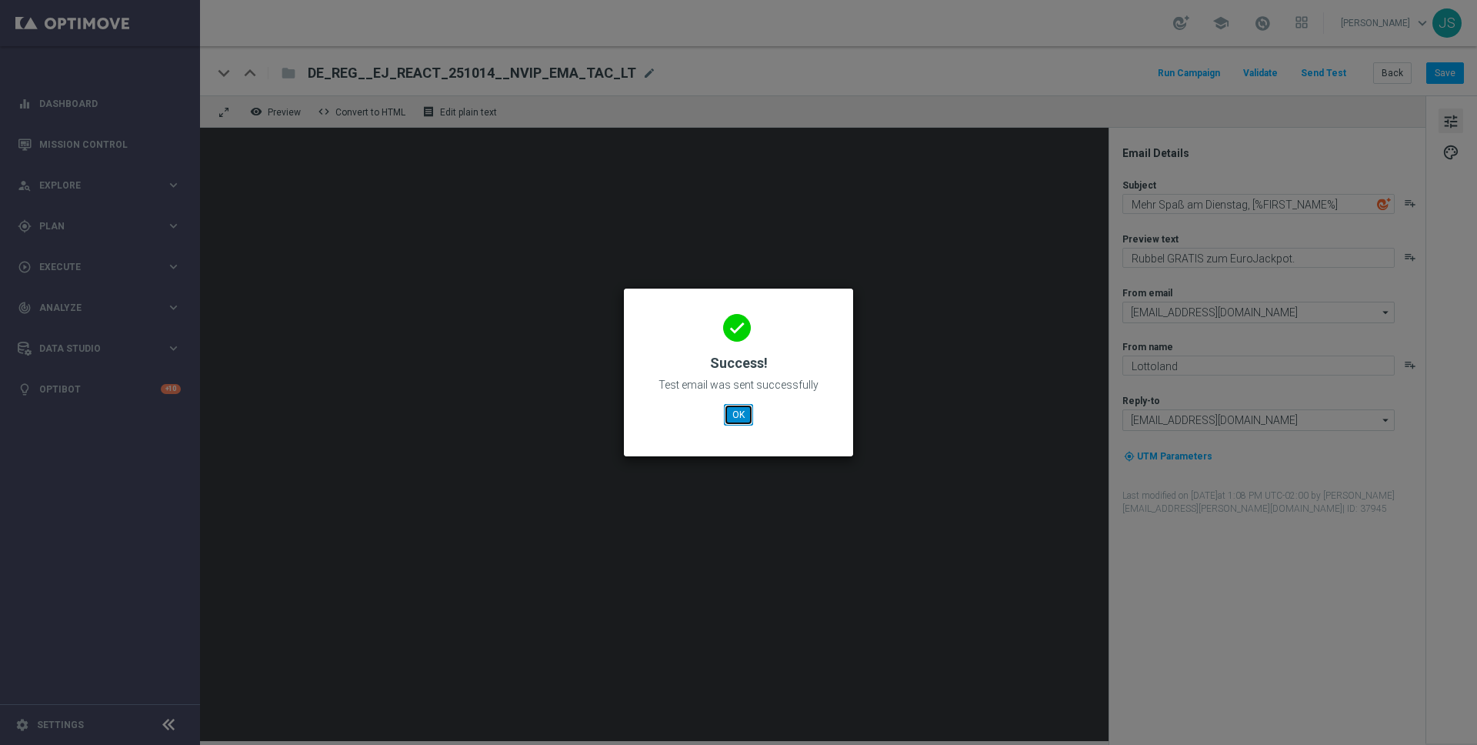
click at [746, 412] on button "OK" at bounding box center [738, 415] width 29 height 22
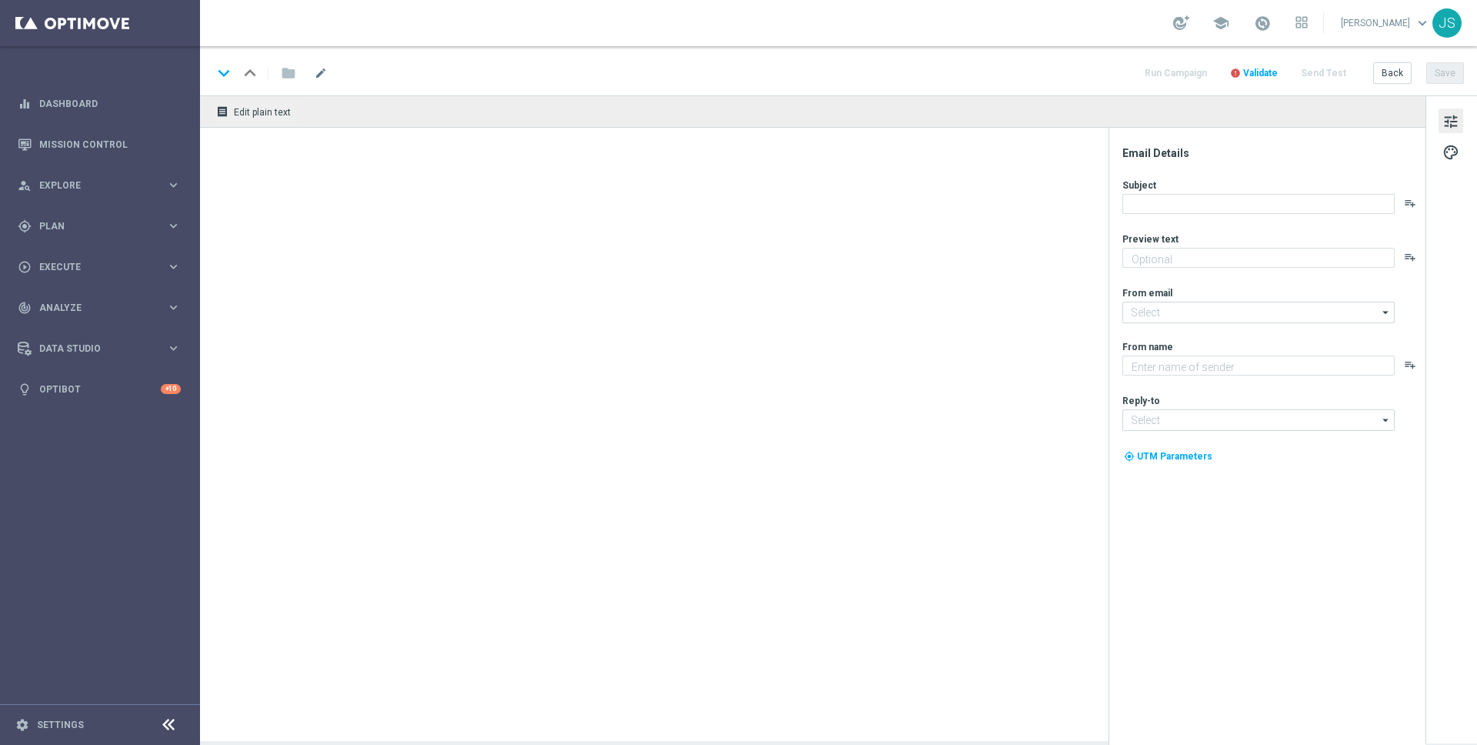
type textarea "Rubbel GRATIS zum EuroJackpot."
type input "[EMAIL_ADDRESS][DOMAIN_NAME]"
type textarea "Lottoland"
type input "[EMAIL_ADDRESS][DOMAIN_NAME]"
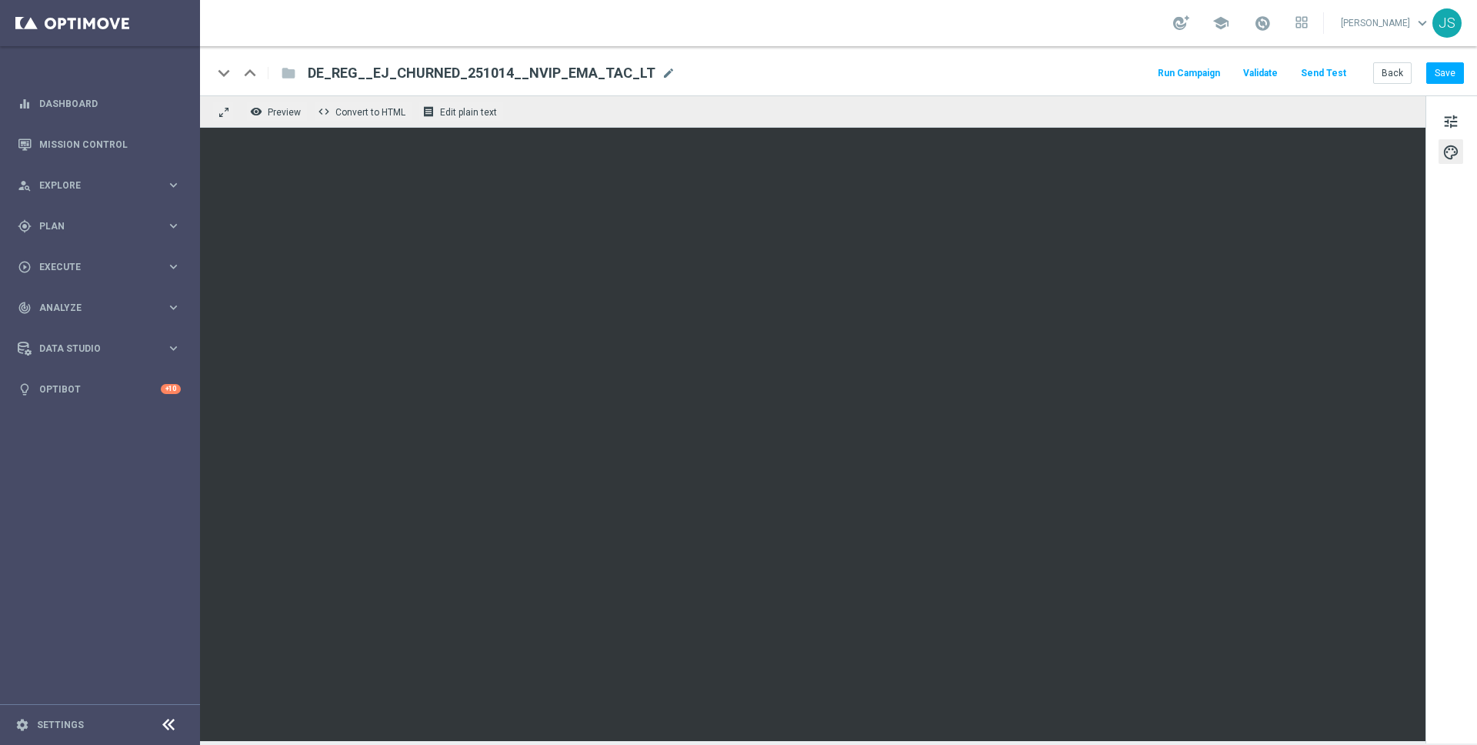
click at [1335, 73] on button "Send Test" at bounding box center [1323, 73] width 50 height 21
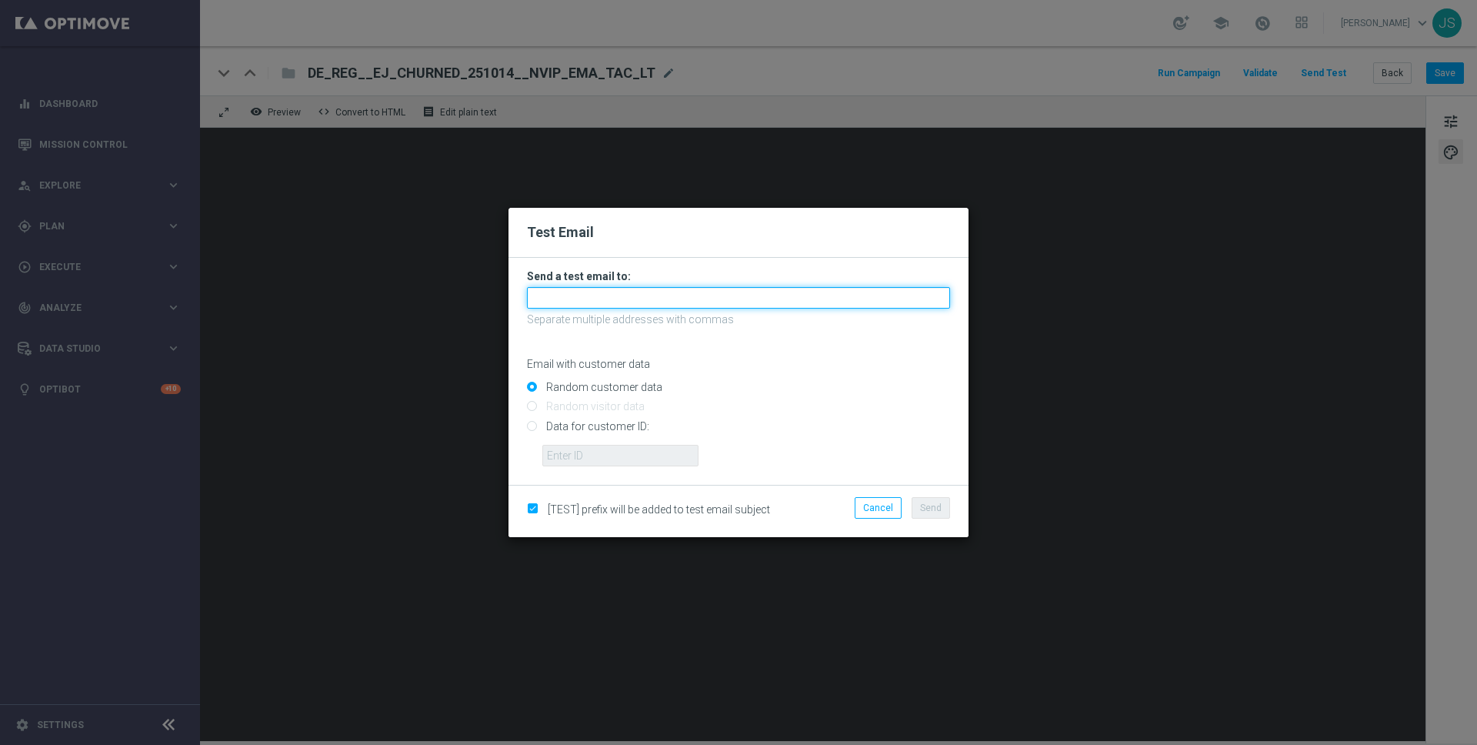
click at [670, 307] on input "text" at bounding box center [738, 298] width 423 height 22
type input "[PERSON_NAME][EMAIL_ADDRESS][PERSON_NAME][DOMAIN_NAME]"
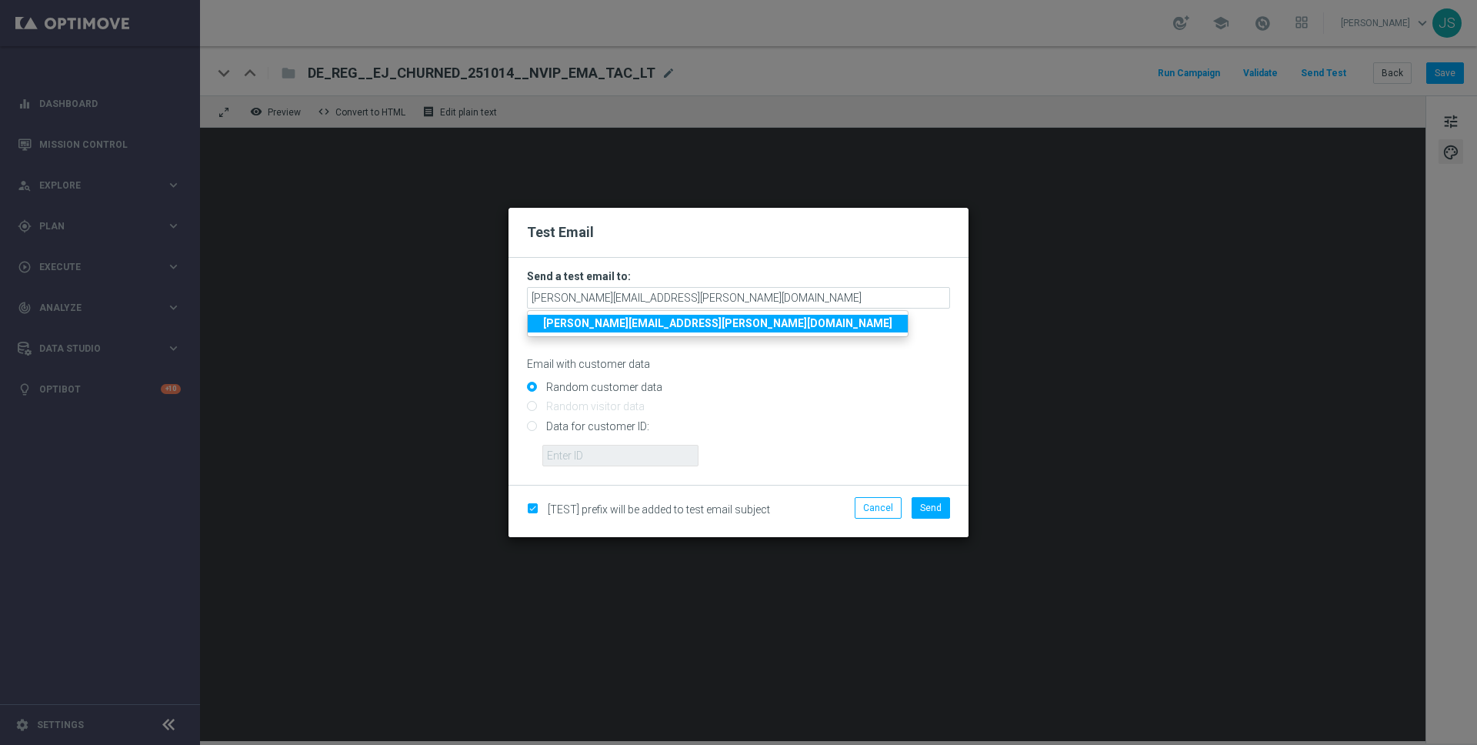
click at [604, 326] on strong "[PERSON_NAME][EMAIL_ADDRESS][PERSON_NAME][DOMAIN_NAME]" at bounding box center [717, 323] width 349 height 12
click at [541, 437] on input "Data for customer ID:" at bounding box center [738, 433] width 423 height 22
radio input "true"
click at [601, 467] on form "Send a test email to: [PERSON_NAME][EMAIL_ADDRESS][PERSON_NAME][DOMAIN_NAME] Se…" at bounding box center [738, 371] width 460 height 227
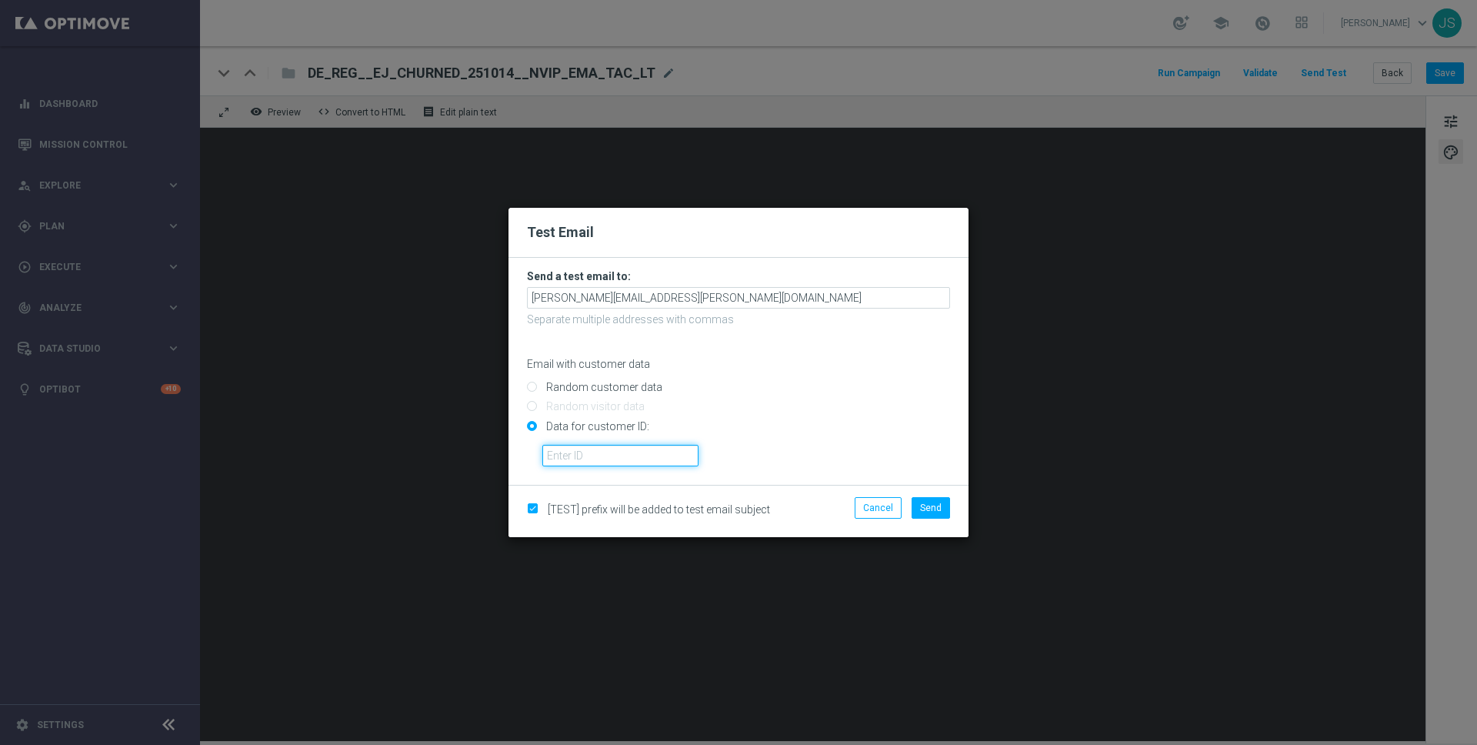
drag, startPoint x: 573, startPoint y: 462, endPoint x: 1317, endPoint y: 7, distance: 871.7
click at [573, 462] on input "text" at bounding box center [620, 456] width 156 height 22
paste input "224495972"
type input "224495972"
click at [935, 502] on span "Send" at bounding box center [931, 507] width 22 height 11
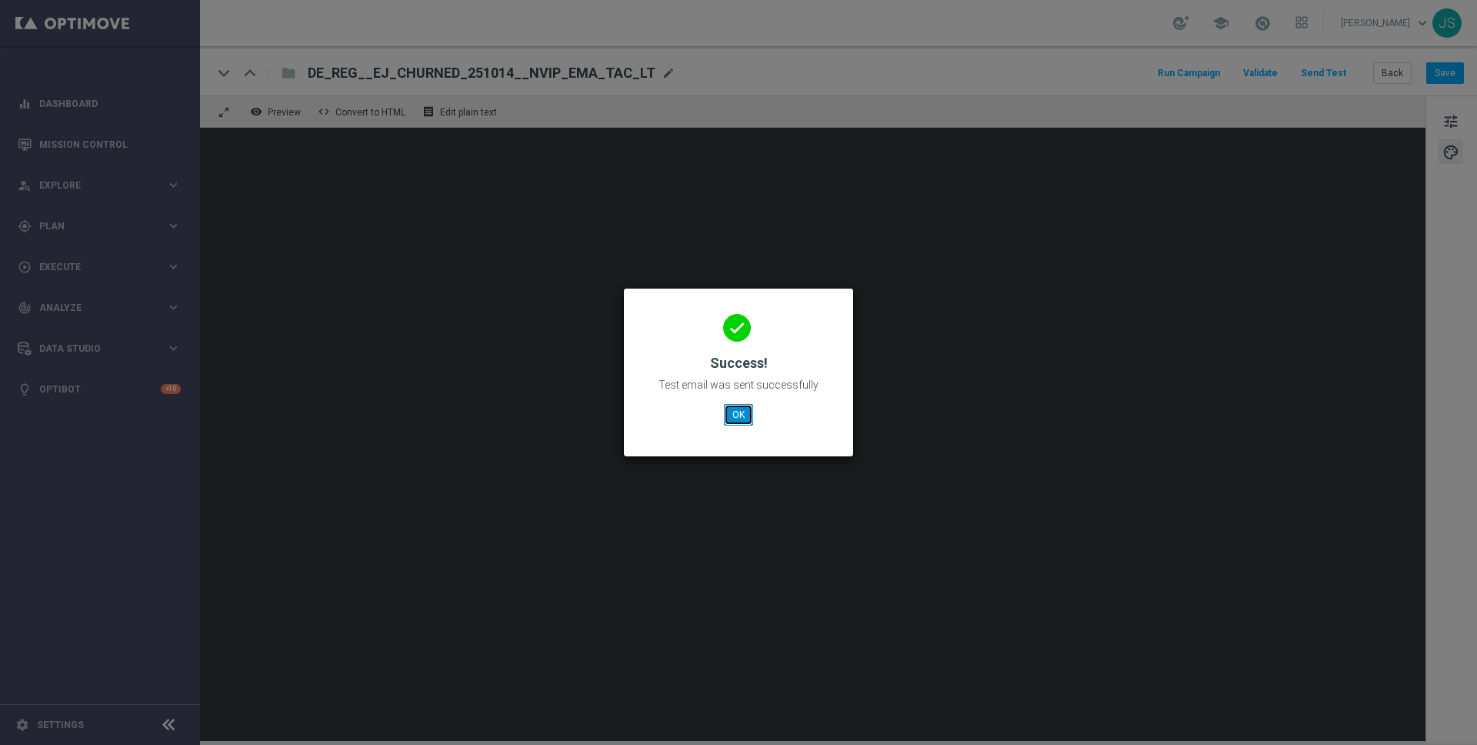
click at [735, 421] on button "OK" at bounding box center [738, 415] width 29 height 22
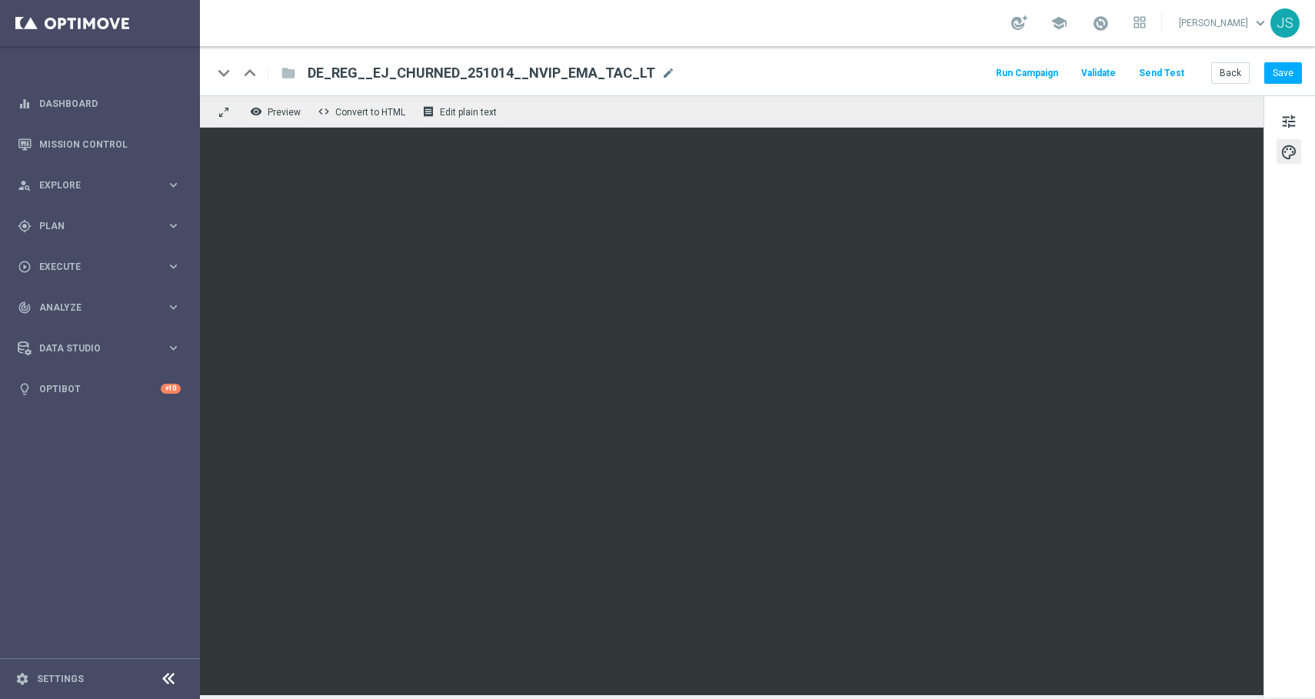
click at [1307, 80] on div "keyboard_arrow_down keyboard_arrow_up folder DE_REG__EJ_CHURNED_251014__NVIP_EM…" at bounding box center [757, 70] width 1115 height 49
click at [1305, 79] on div "keyboard_arrow_down keyboard_arrow_up folder DE_REG__EJ_CHURNED_251014__NVIP_EM…" at bounding box center [757, 70] width 1115 height 49
